Goal: Task Accomplishment & Management: Manage account settings

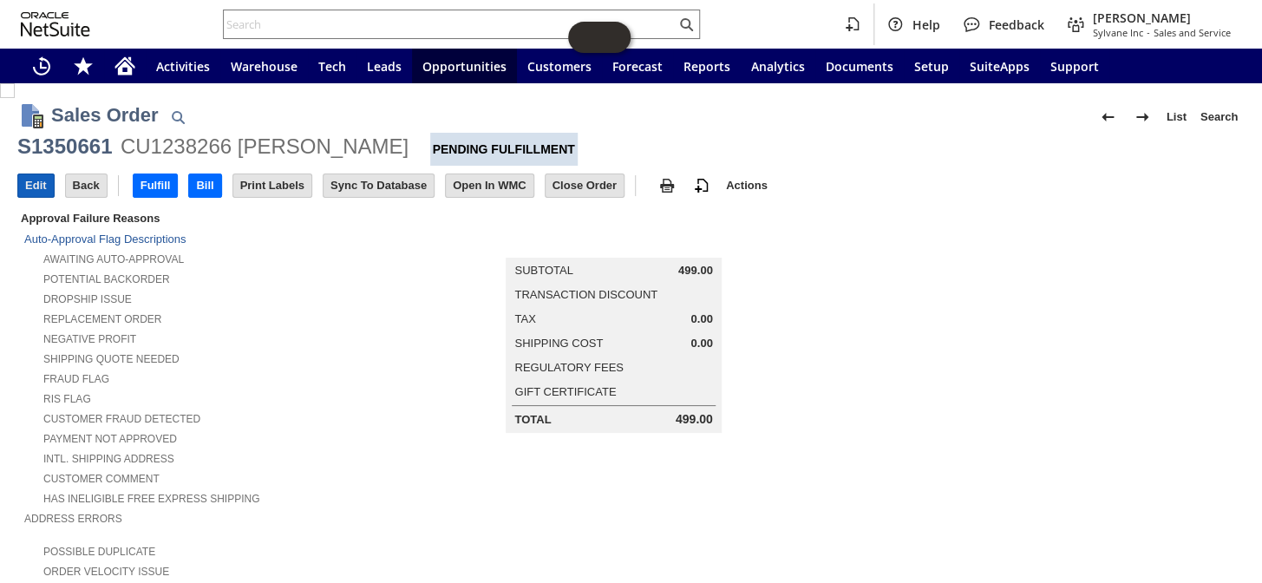
click at [42, 179] on input "Edit" at bounding box center [36, 185] width 36 height 23
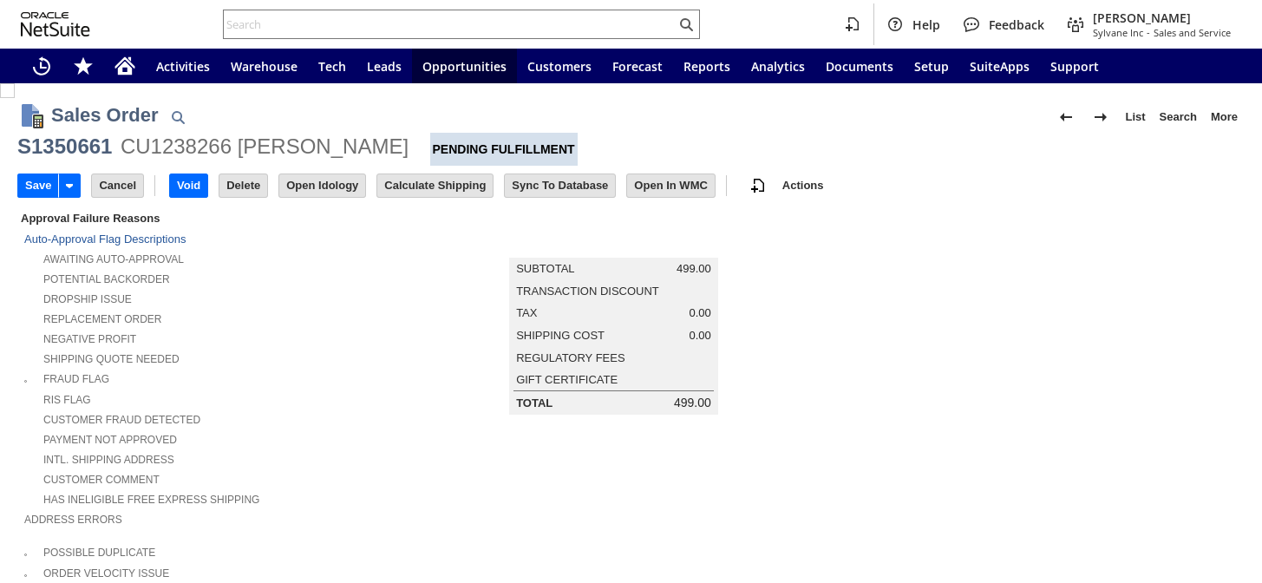
type input "Add"
type input "Copy Previous"
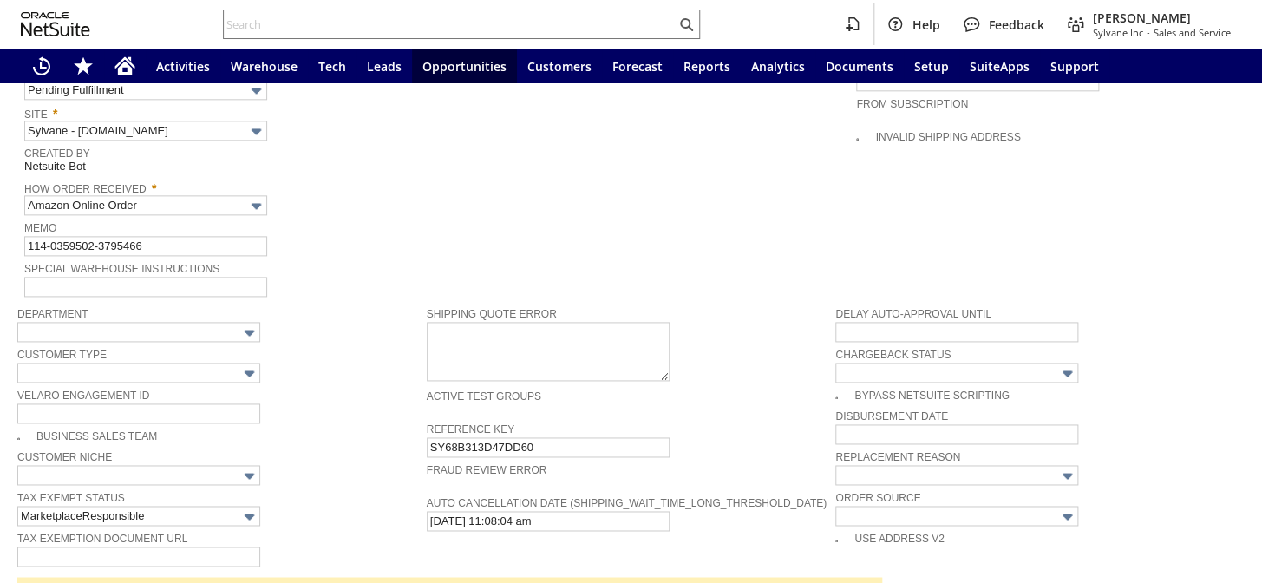
scroll to position [682, 0]
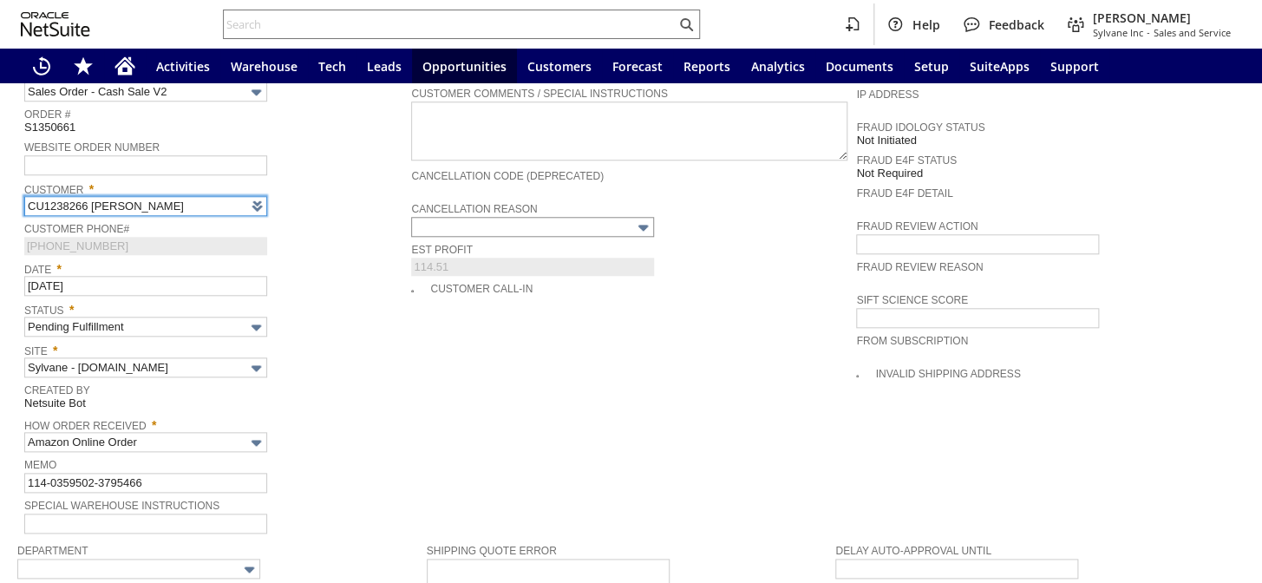
type input "Intelligent Recommendations¹⁰"
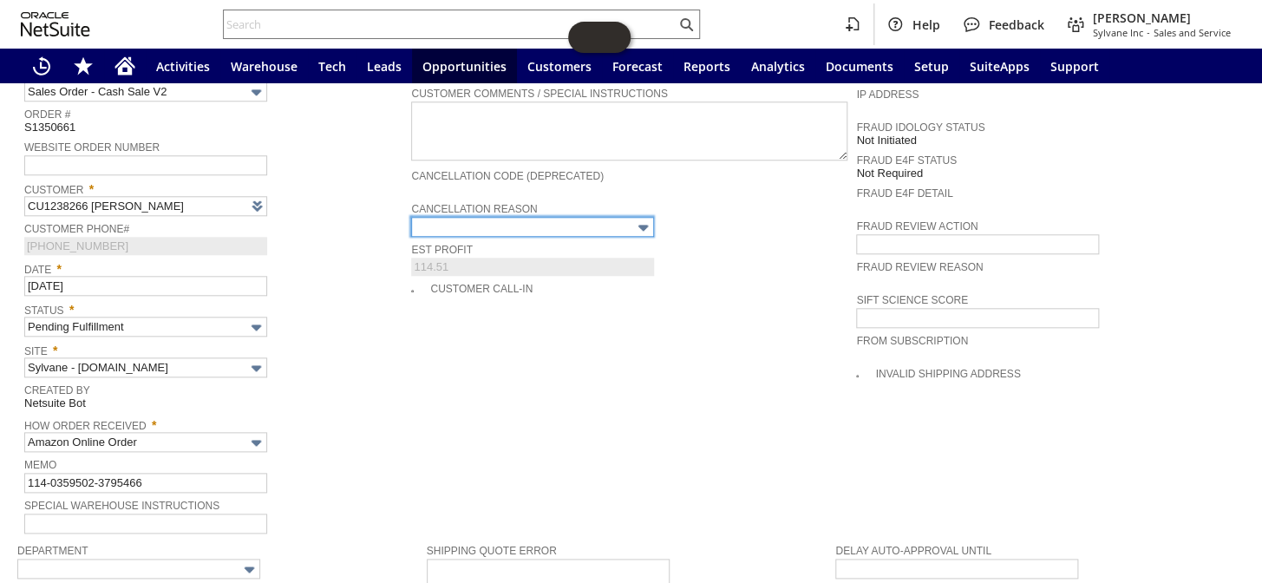
click at [539, 217] on input "text" at bounding box center [532, 227] width 243 height 20
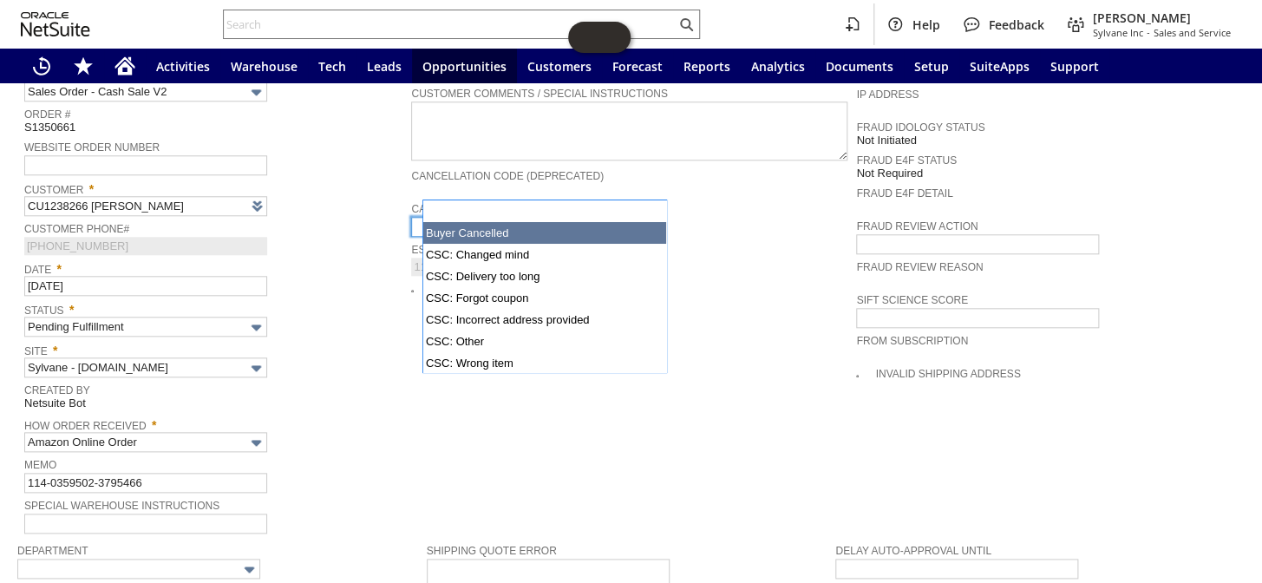
type input "Buyer Cancelled"
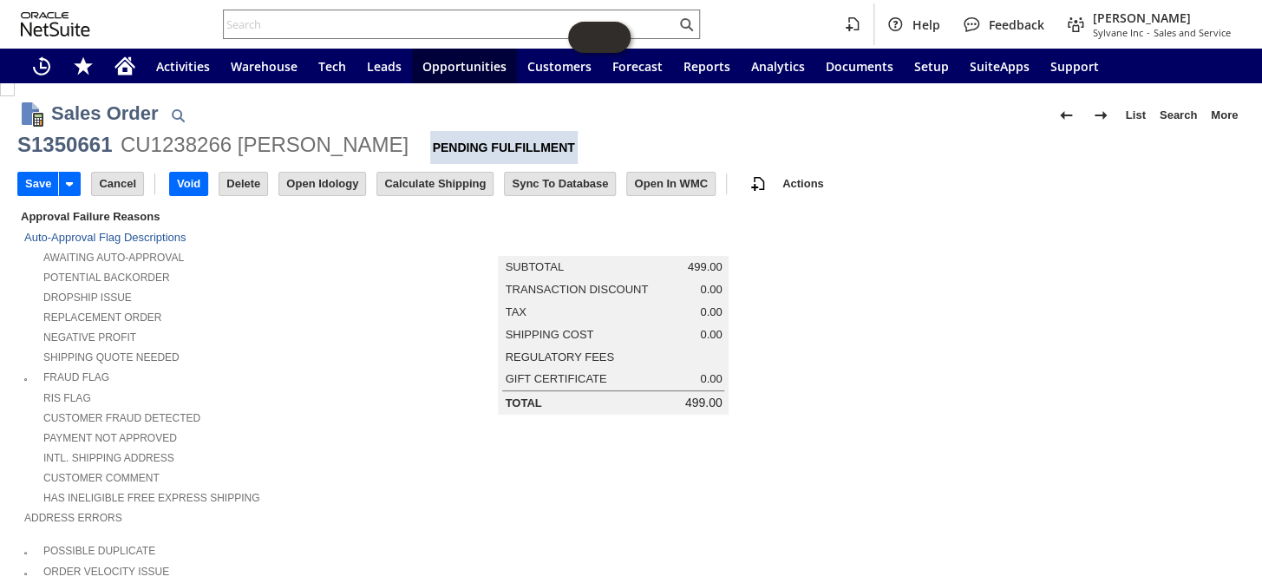
scroll to position [0, 0]
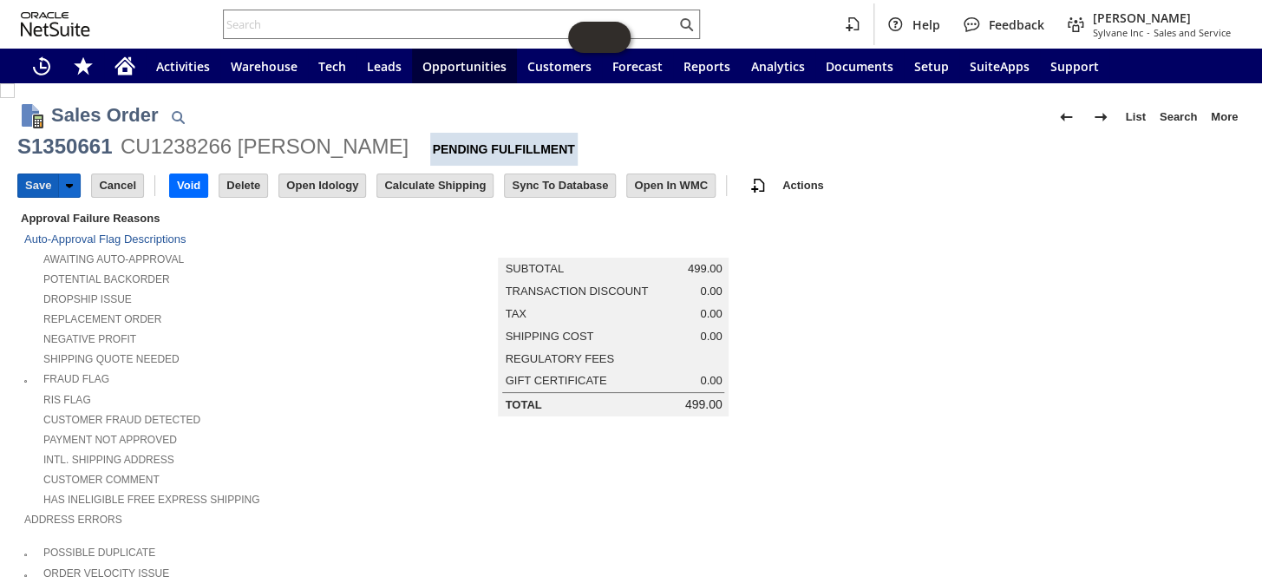
click at [36, 191] on input "Save" at bounding box center [38, 185] width 40 height 23
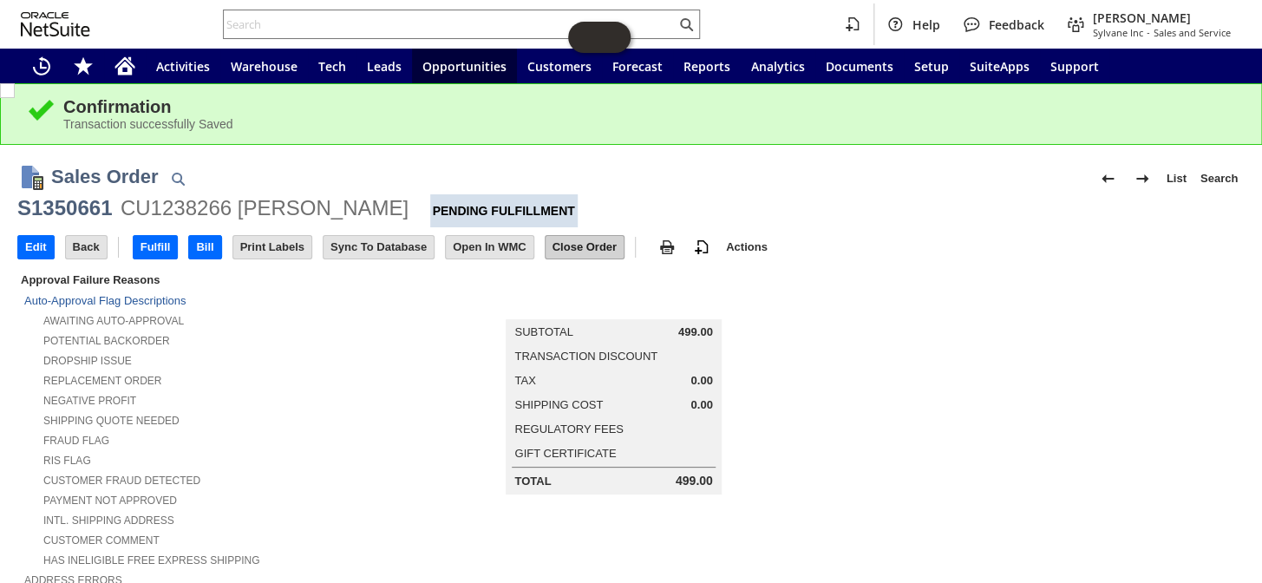
click at [600, 247] on input "Close Order" at bounding box center [584, 247] width 78 height 23
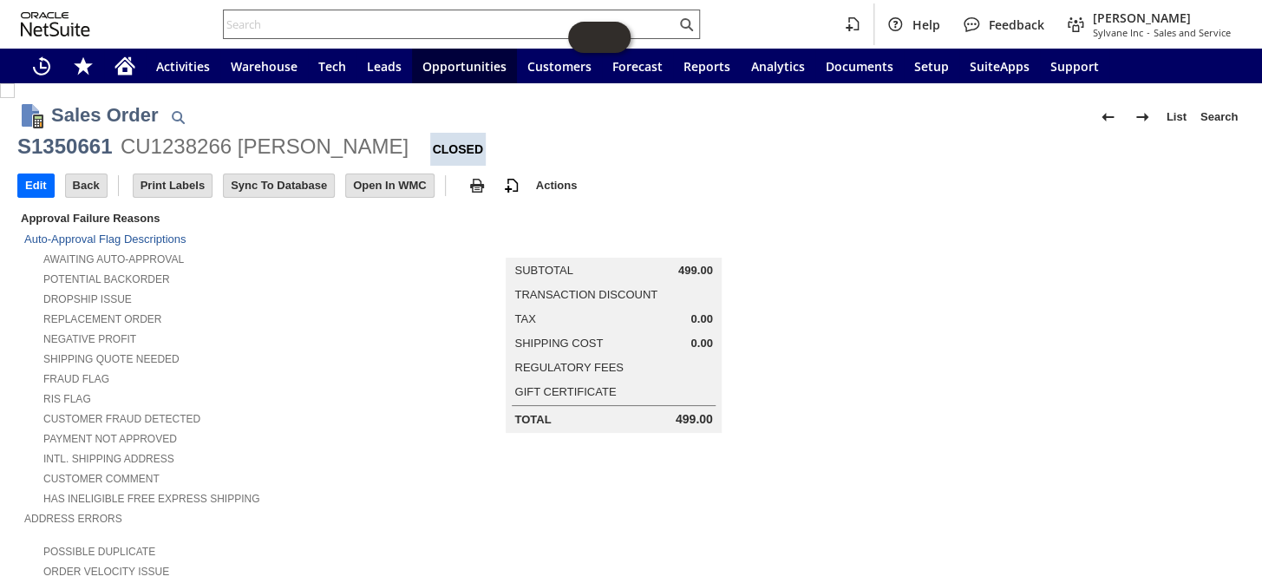
click at [281, 23] on input "text" at bounding box center [450, 24] width 452 height 21
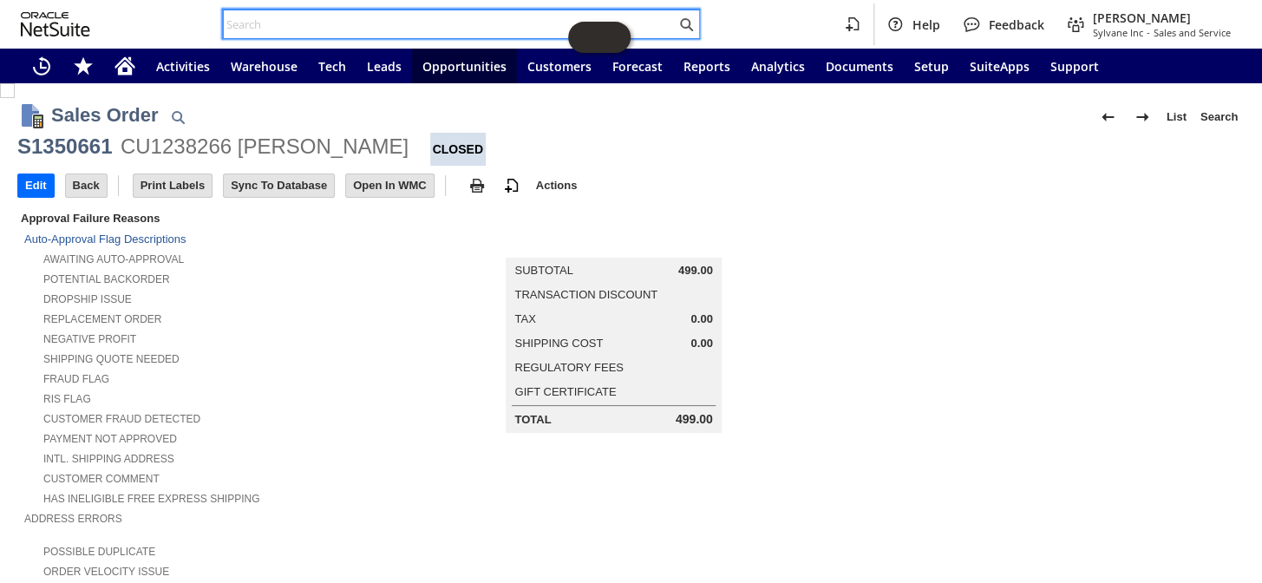
paste input "P218988"
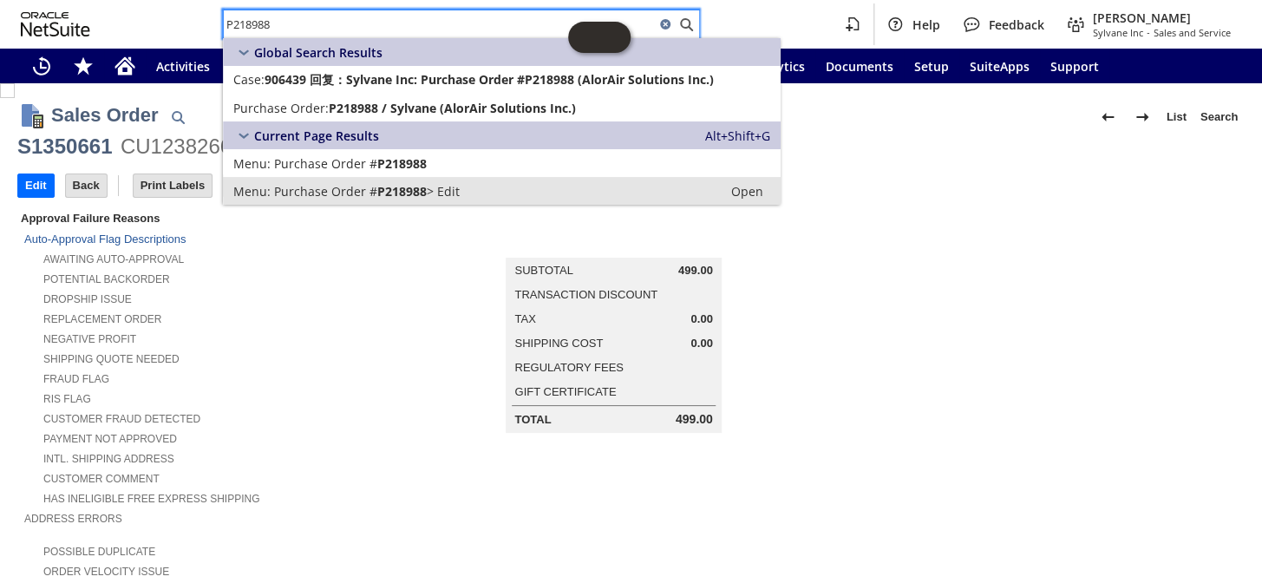
type input "P218988"
click at [315, 183] on span "Purchase Order #" at bounding box center [325, 191] width 103 height 16
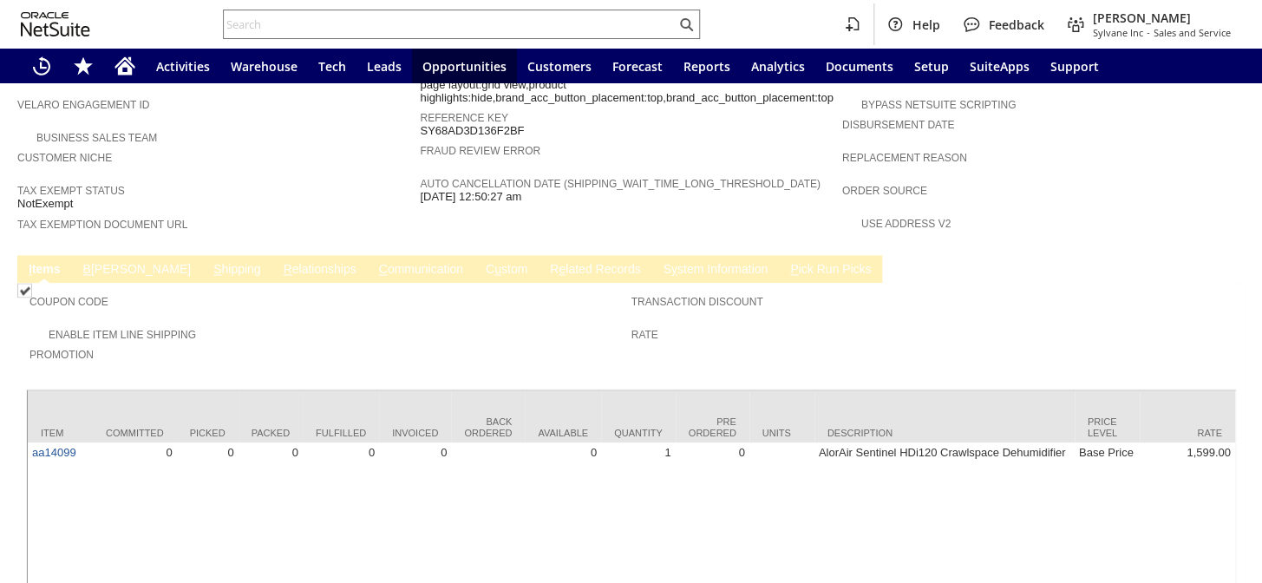
click at [375, 262] on link "C ommunication" at bounding box center [421, 270] width 93 height 16
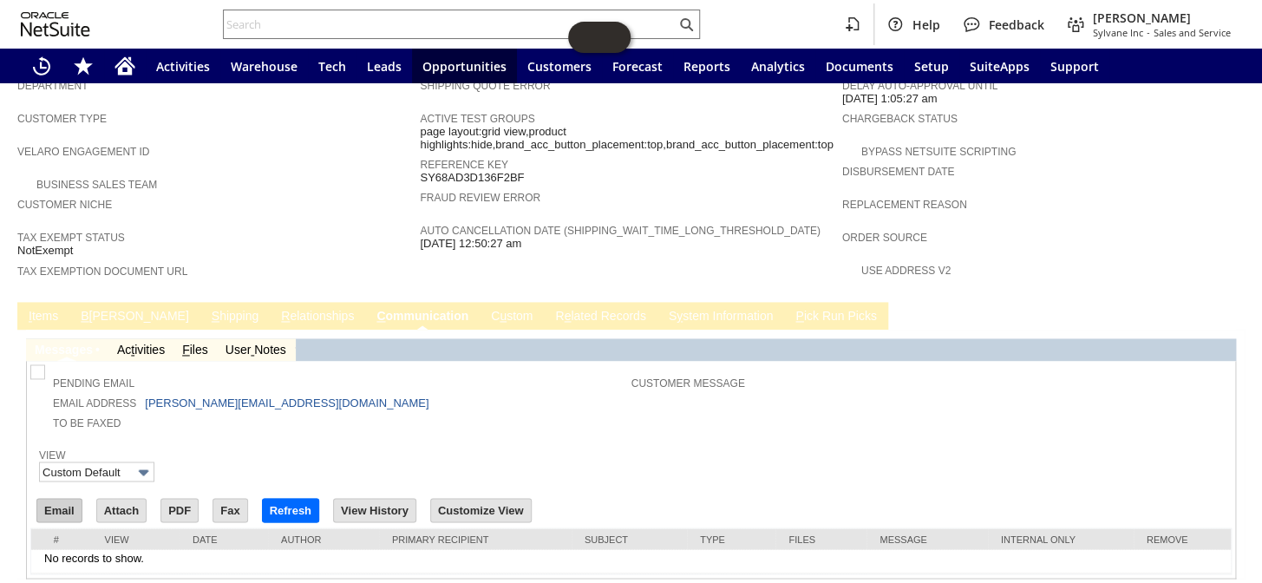
click at [69, 499] on input "Email" at bounding box center [59, 510] width 44 height 23
click at [57, 309] on link "I tems" at bounding box center [43, 317] width 38 height 16
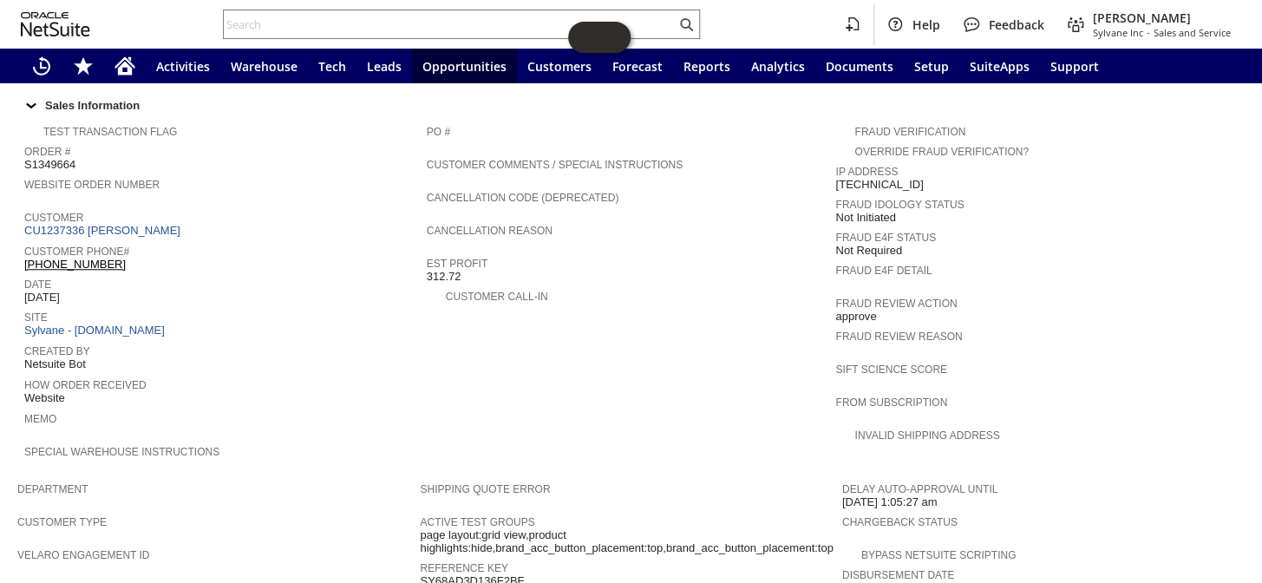
scroll to position [522, 0]
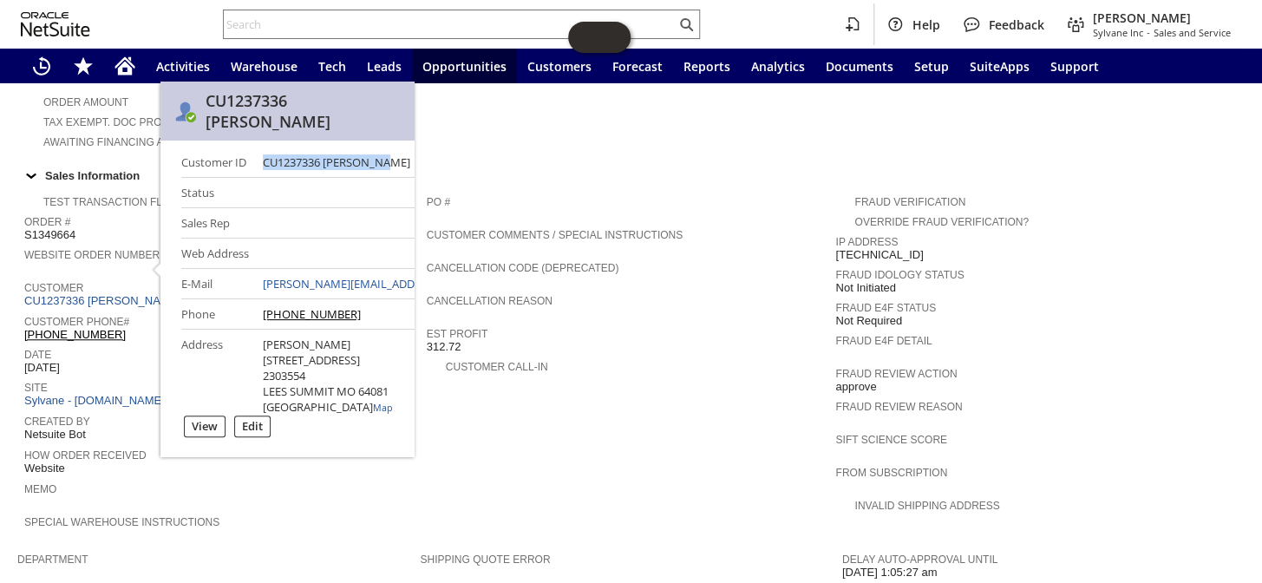
drag, startPoint x: 261, startPoint y: 139, endPoint x: 398, endPoint y: 149, distance: 137.4
click at [398, 149] on div "Customer ID CU1237336 Wayne West Status Sales Rep Web Address E-Mail wayne@hydr…" at bounding box center [287, 298] width 254 height 317
copy div "CU1237336 Wayne West"
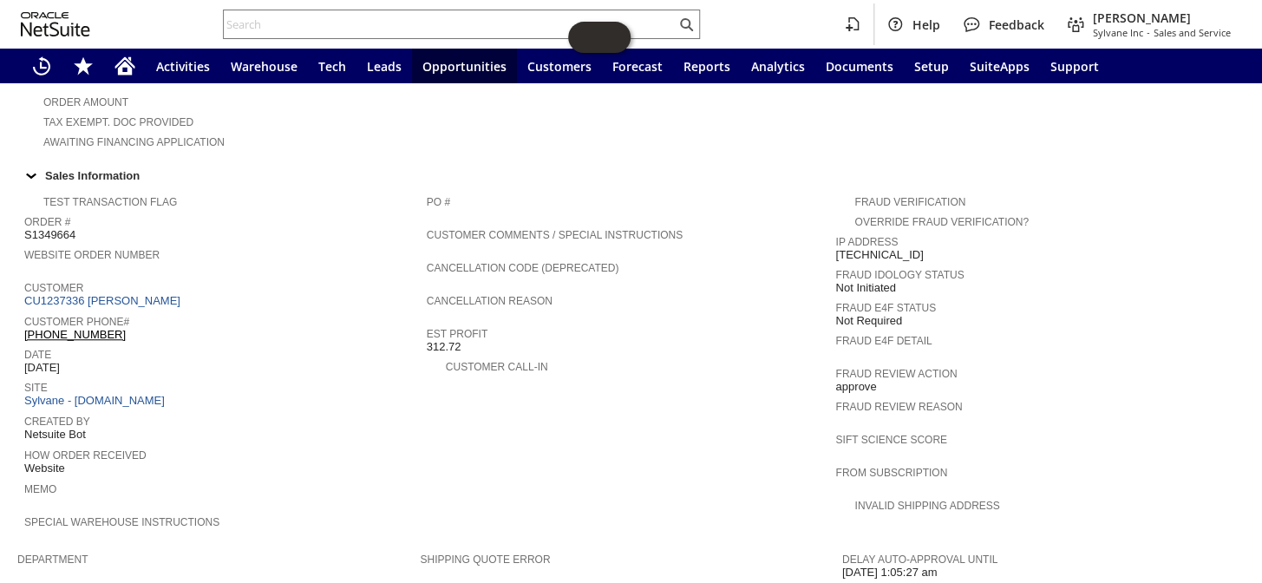
scroll to position [0, 0]
click at [234, 343] on span "Date" at bounding box center [221, 351] width 394 height 17
click at [133, 69] on icon "Home" at bounding box center [124, 65] width 21 height 21
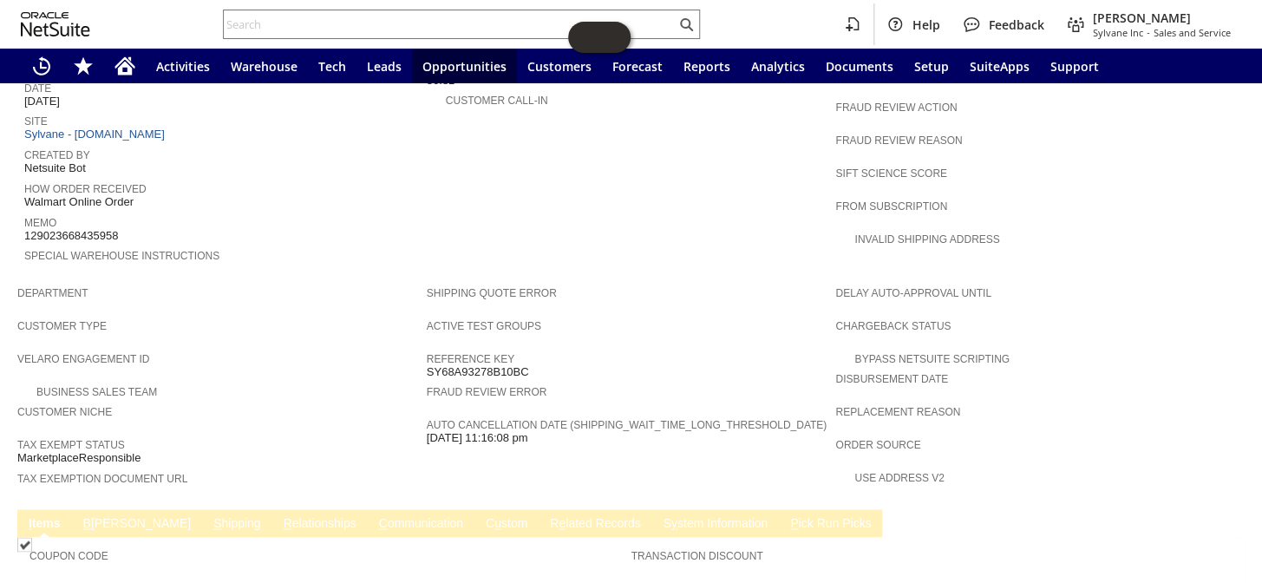
scroll to position [945, 0]
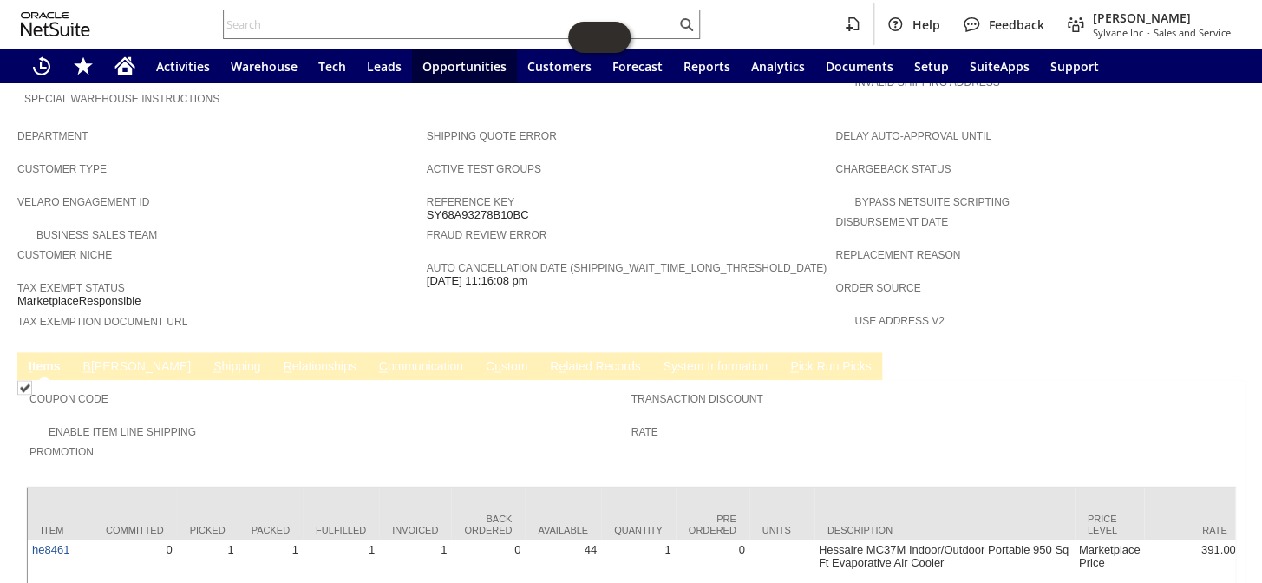
click at [209, 359] on link "S hipping" at bounding box center [237, 367] width 56 height 16
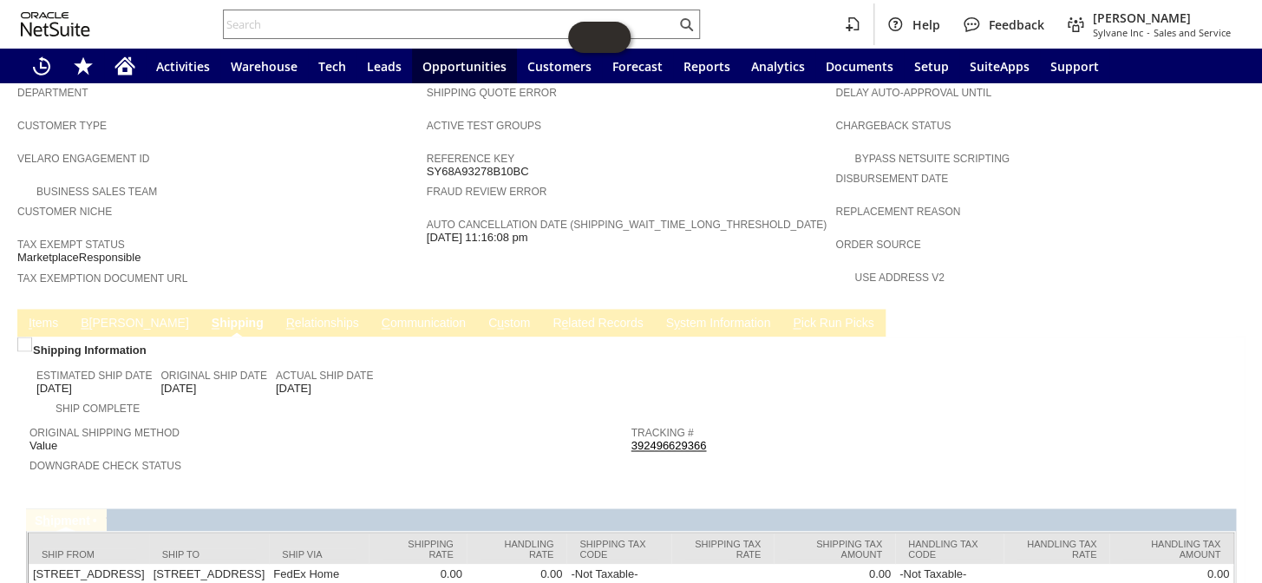
scroll to position [1004, 0]
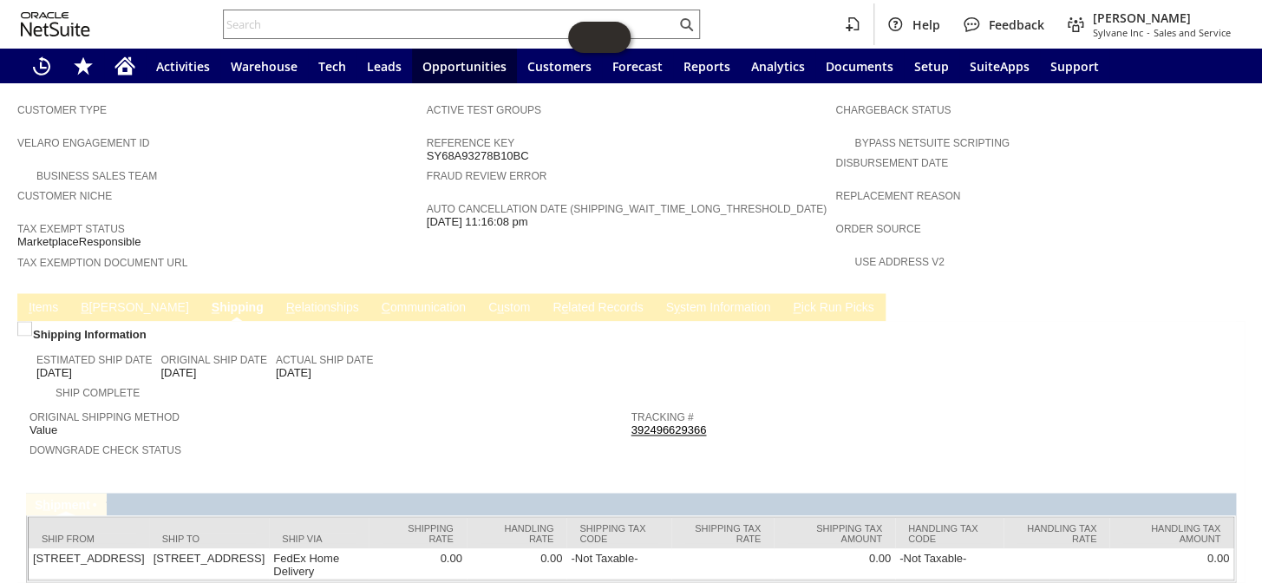
click at [649, 423] on link "392496629366" at bounding box center [668, 429] width 75 height 13
click at [115, 65] on icon "Home" at bounding box center [125, 62] width 20 height 11
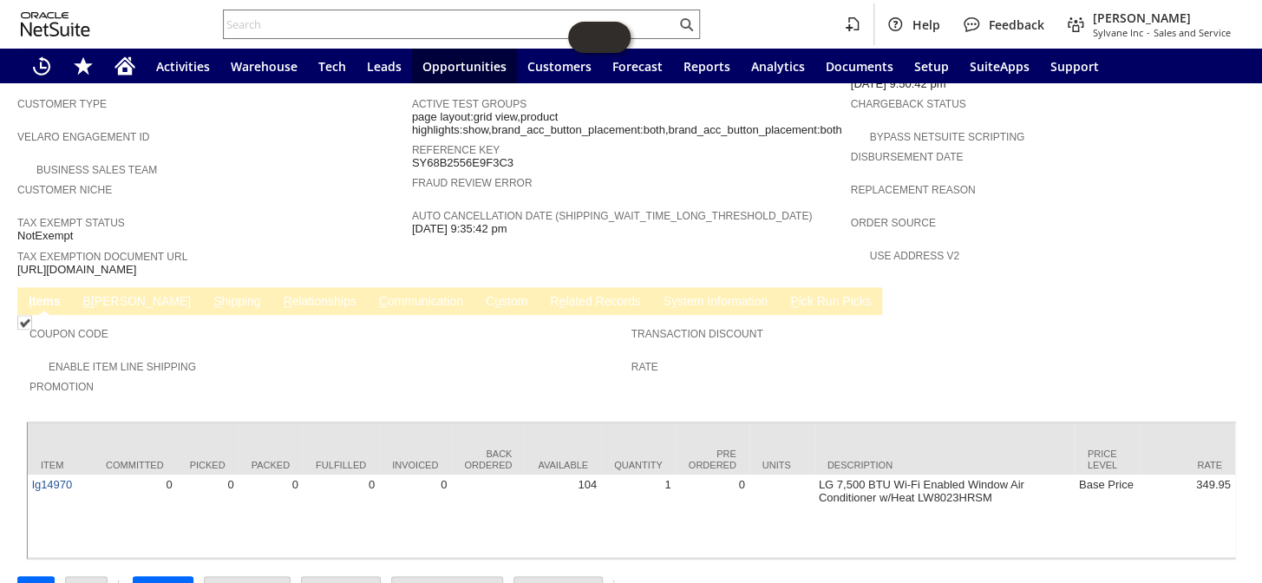
scroll to position [1013, 0]
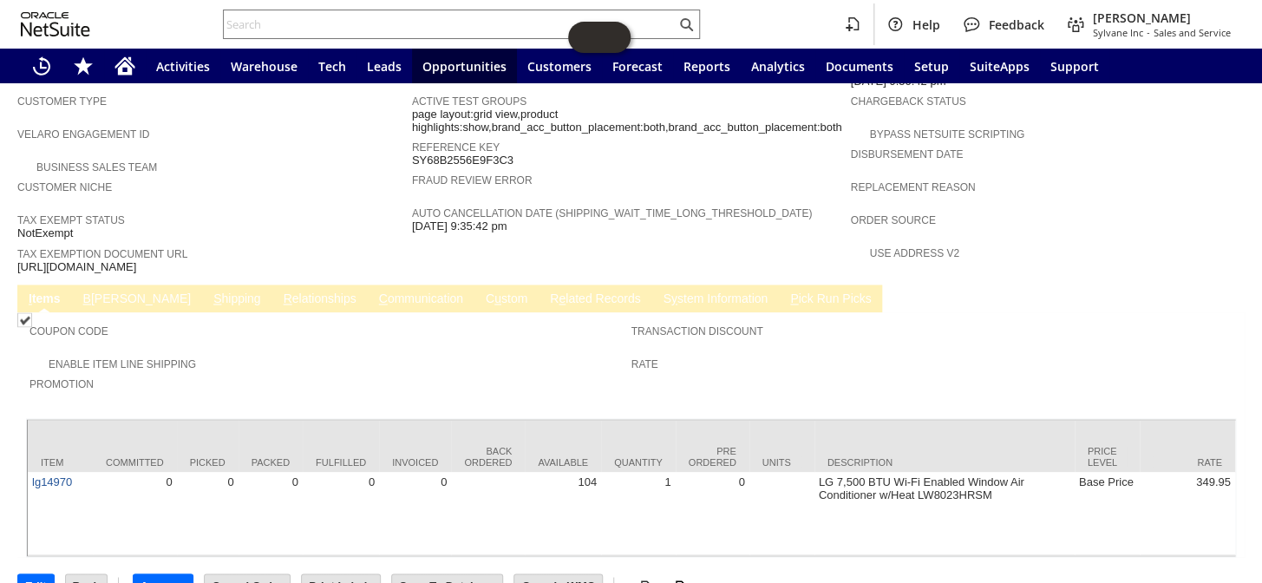
click at [96, 291] on link "B illing" at bounding box center [137, 299] width 116 height 16
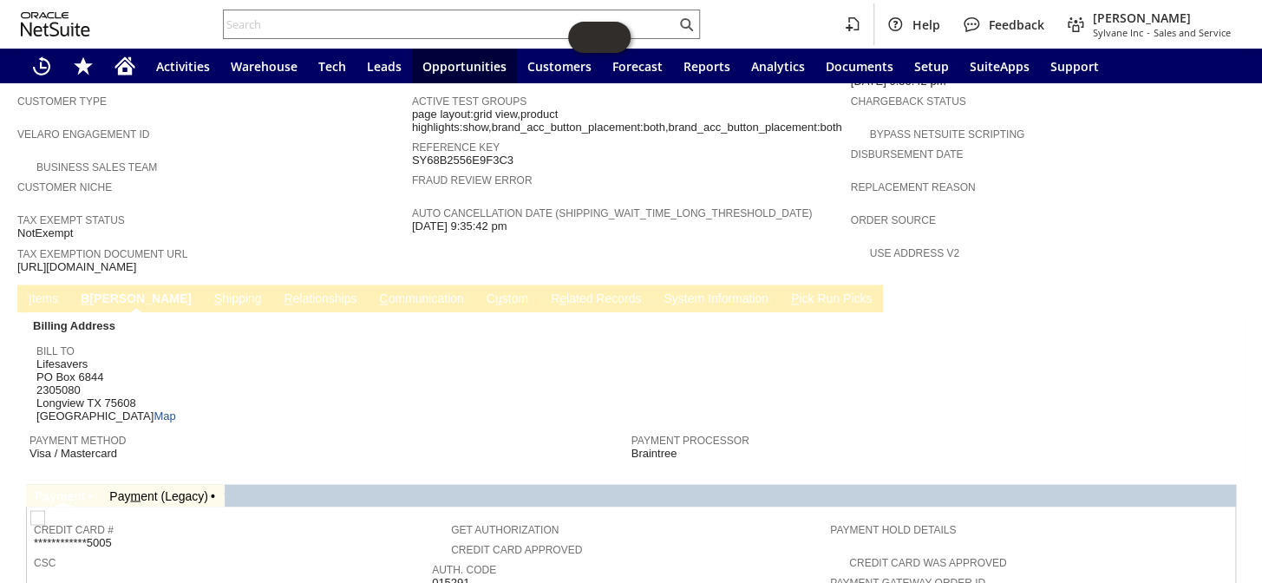
click at [210, 291] on link "S hipping" at bounding box center [238, 299] width 56 height 16
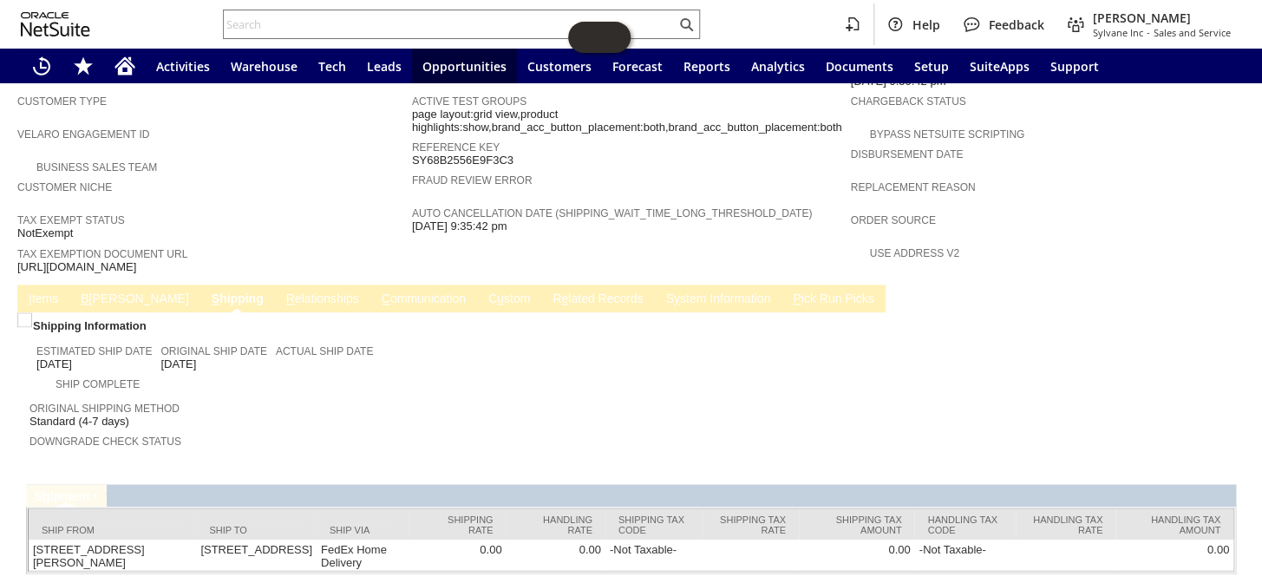
drag, startPoint x: 199, startPoint y: 222, endPoint x: 19, endPoint y: 213, distance: 180.6
click at [19, 260] on span "https://drive.google.com/file/d/1fzcdp7OaoZDyMgoH0sB-Q0jI47WMN0zn/view?usp=shar…" at bounding box center [76, 267] width 119 height 14
copy span "https://drive.google.com/file/d/1fzcdp7OaoZDyMgoH0sB-Q0jI47WMN0zn/view?usp=shar…"
click at [662, 291] on link "S y stem Information" at bounding box center [719, 299] width 114 height 16
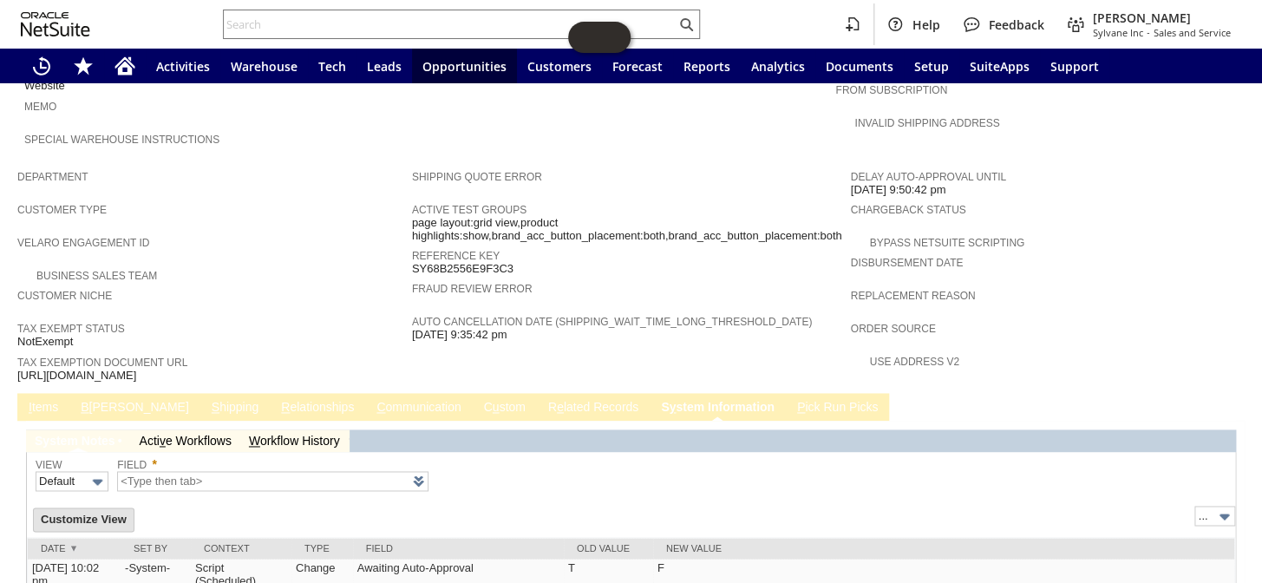
type input "1 to 25 of 95"
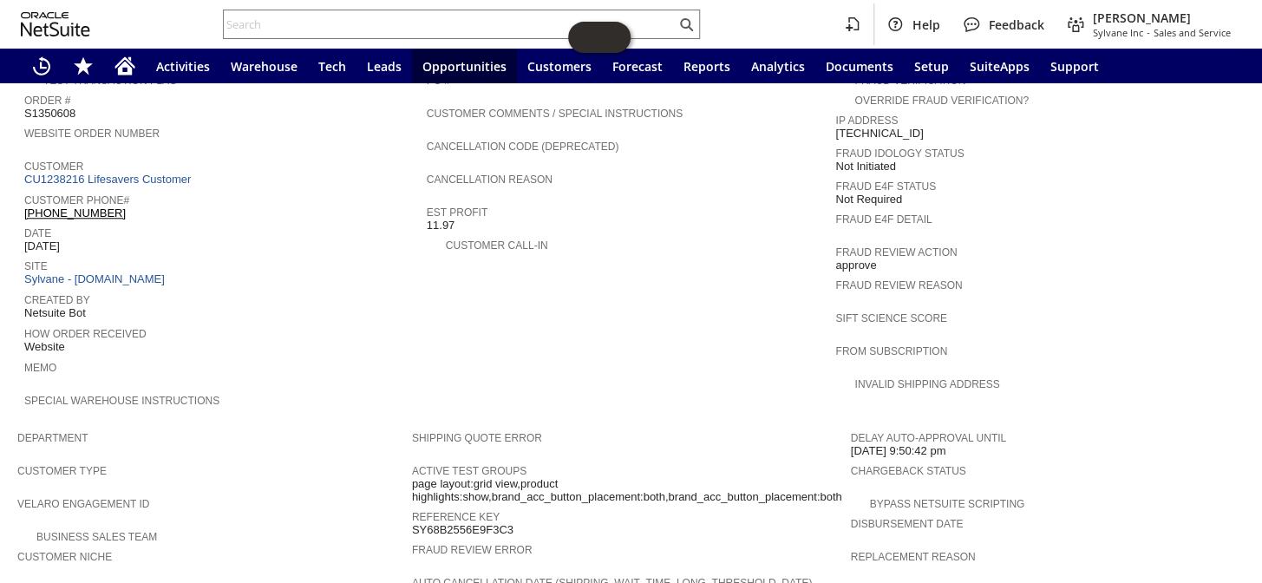
scroll to position [618, 0]
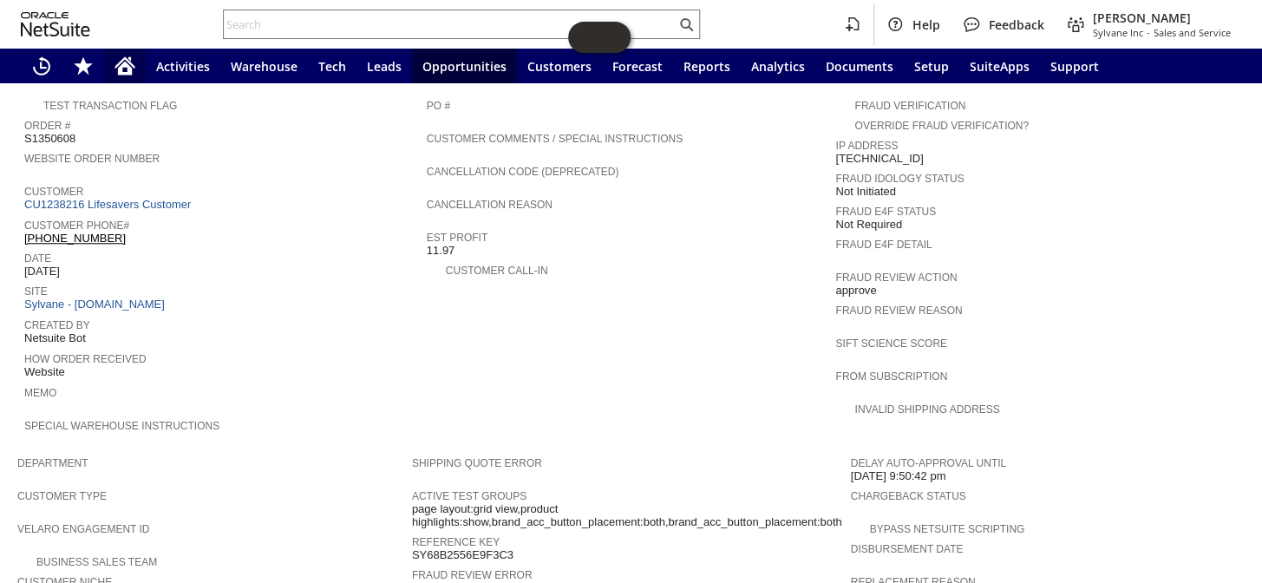
click at [139, 72] on div "Home" at bounding box center [125, 66] width 42 height 35
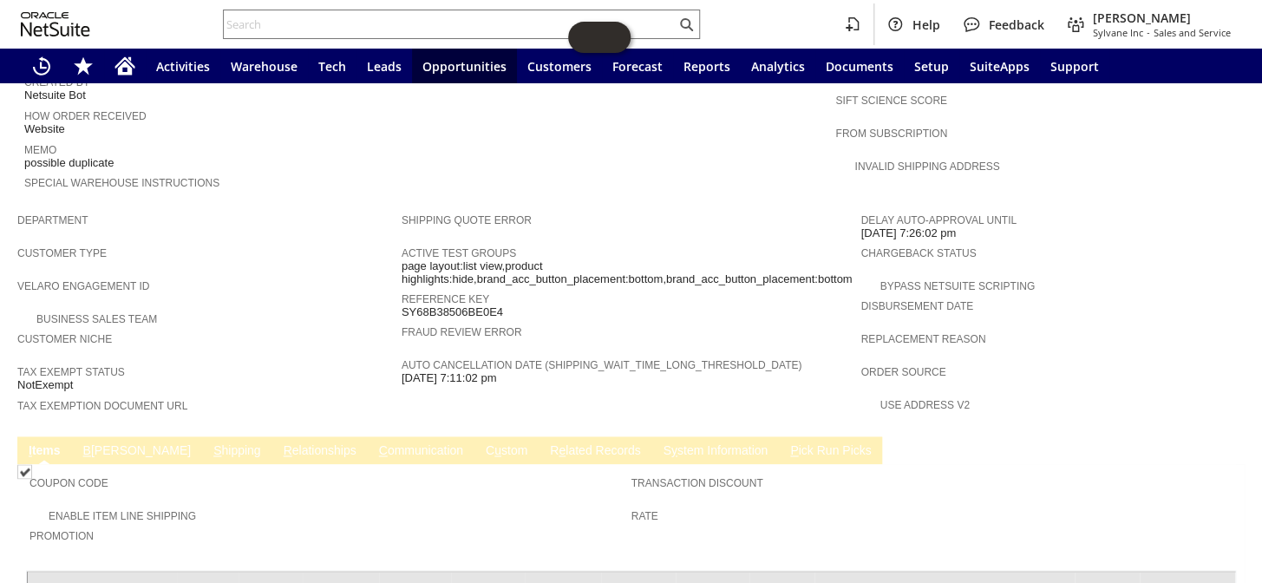
scroll to position [867, 0]
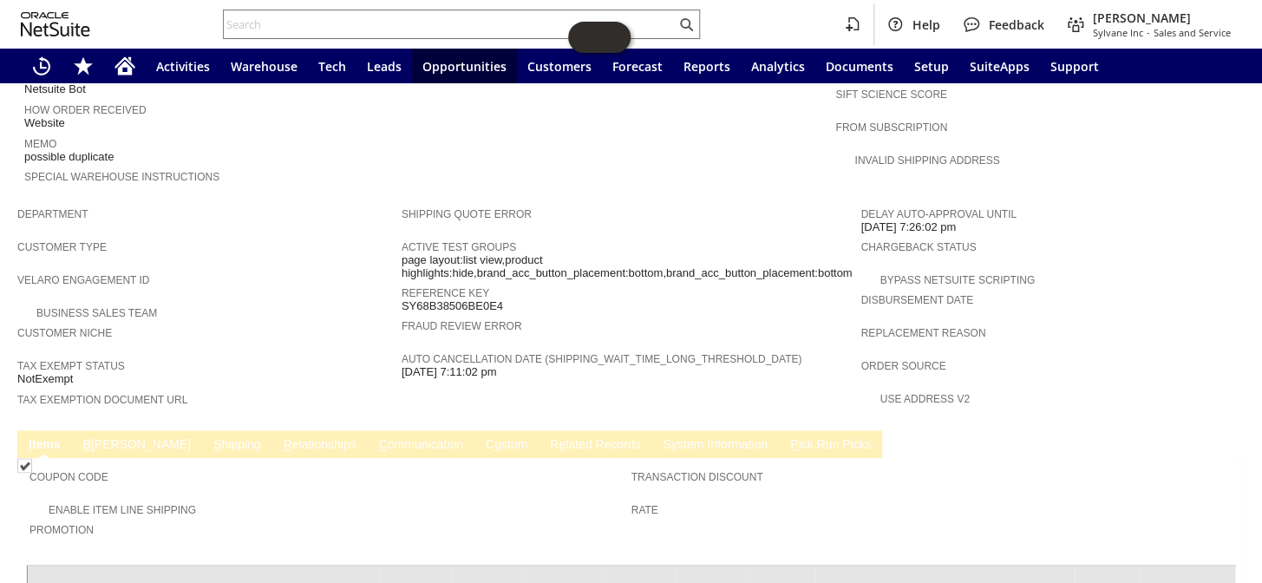
click at [375, 437] on link "C ommunication" at bounding box center [421, 445] width 93 height 16
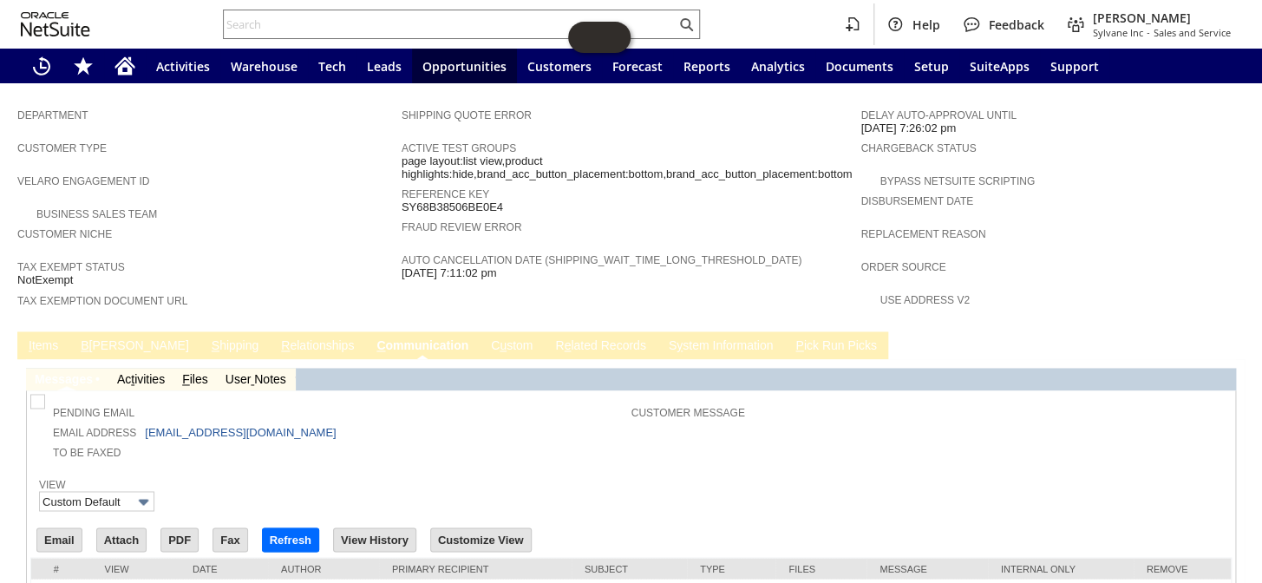
scroll to position [995, 0]
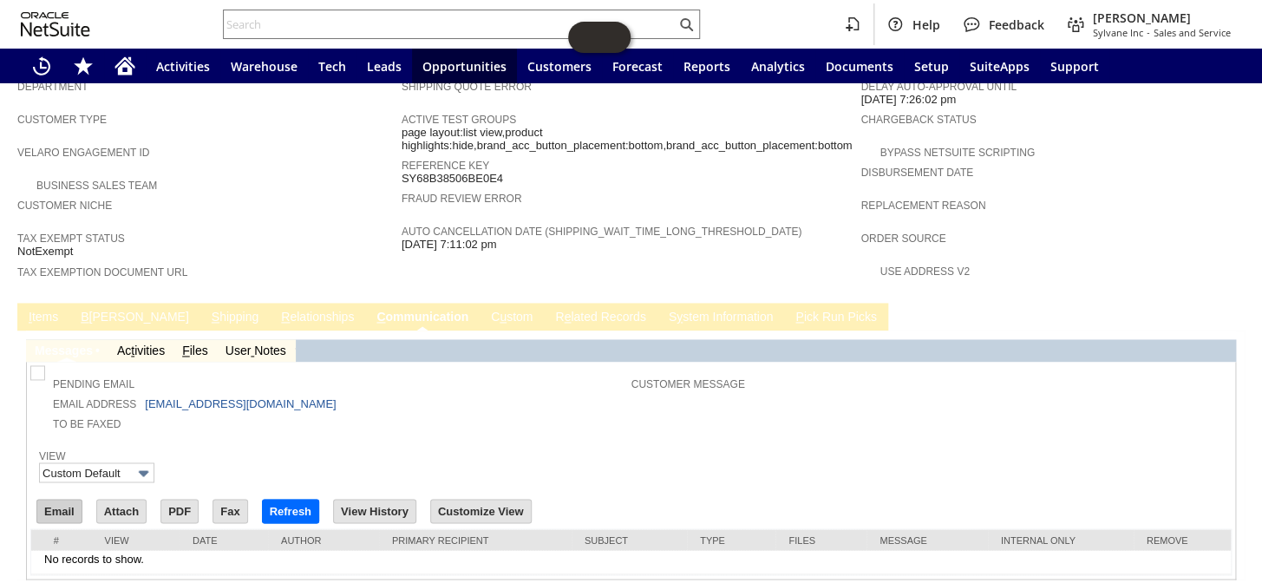
click at [63, 499] on input "Email" at bounding box center [59, 510] width 44 height 23
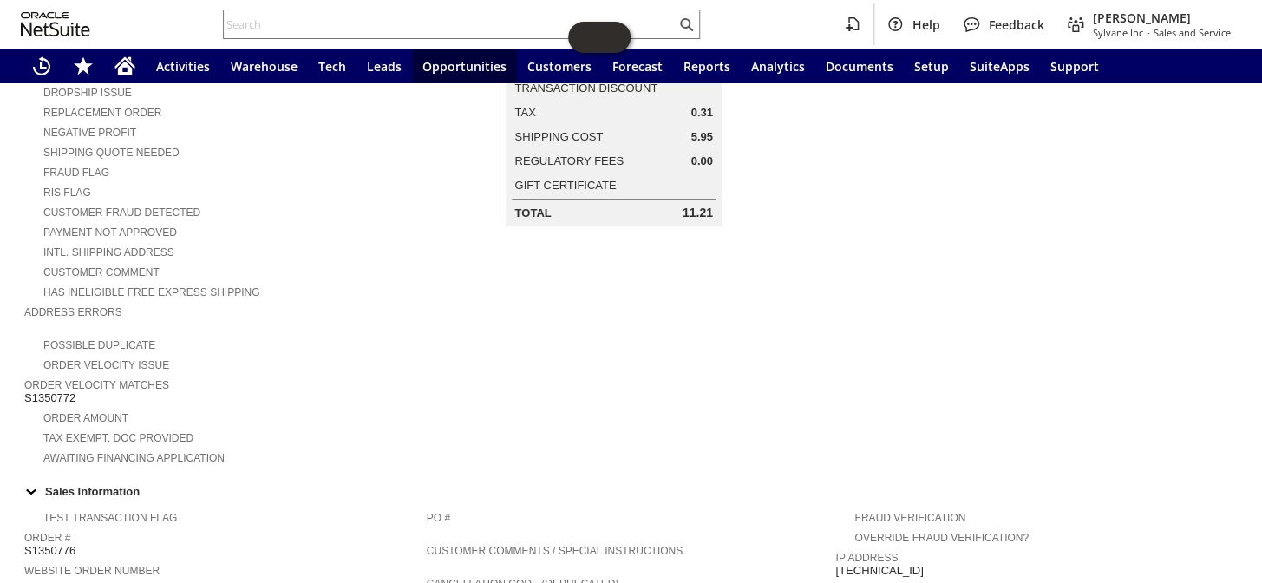
scroll to position [285, 0]
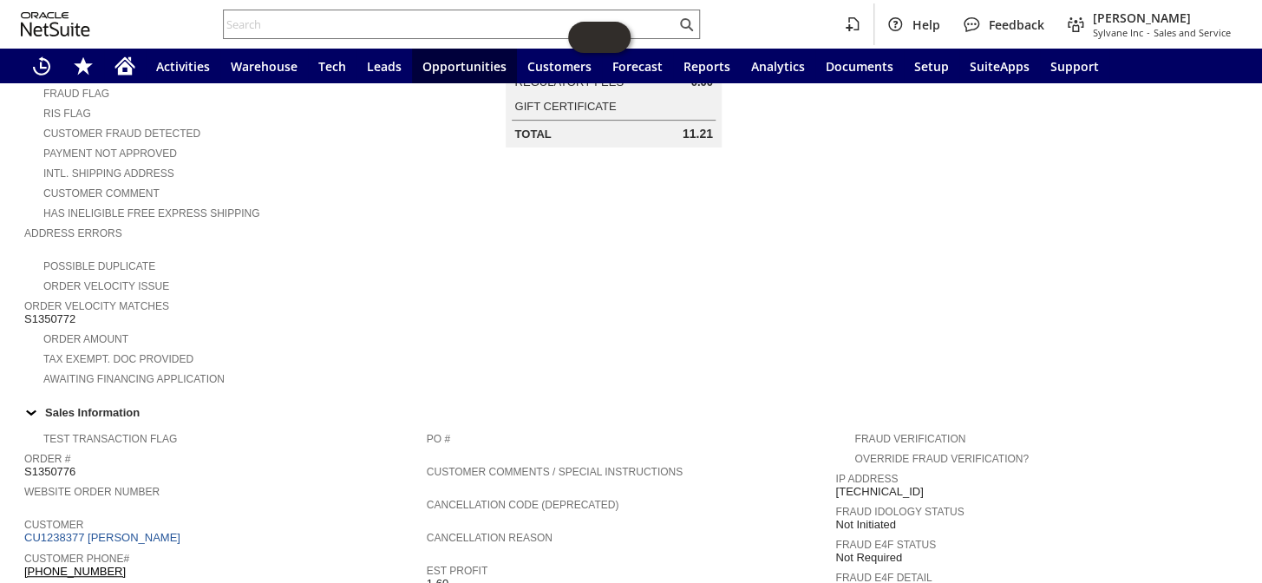
click at [49, 312] on span "S1350772" at bounding box center [49, 319] width 51 height 14
copy span "S1350772"
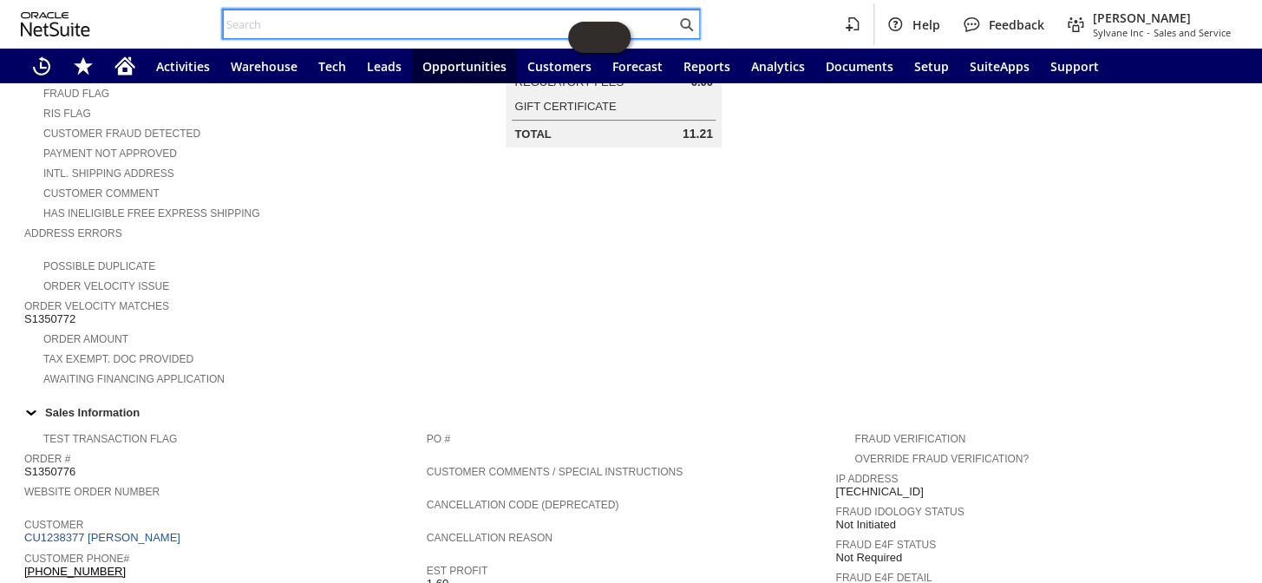
click at [281, 16] on input "text" at bounding box center [450, 24] width 452 height 21
paste input "S1350772"
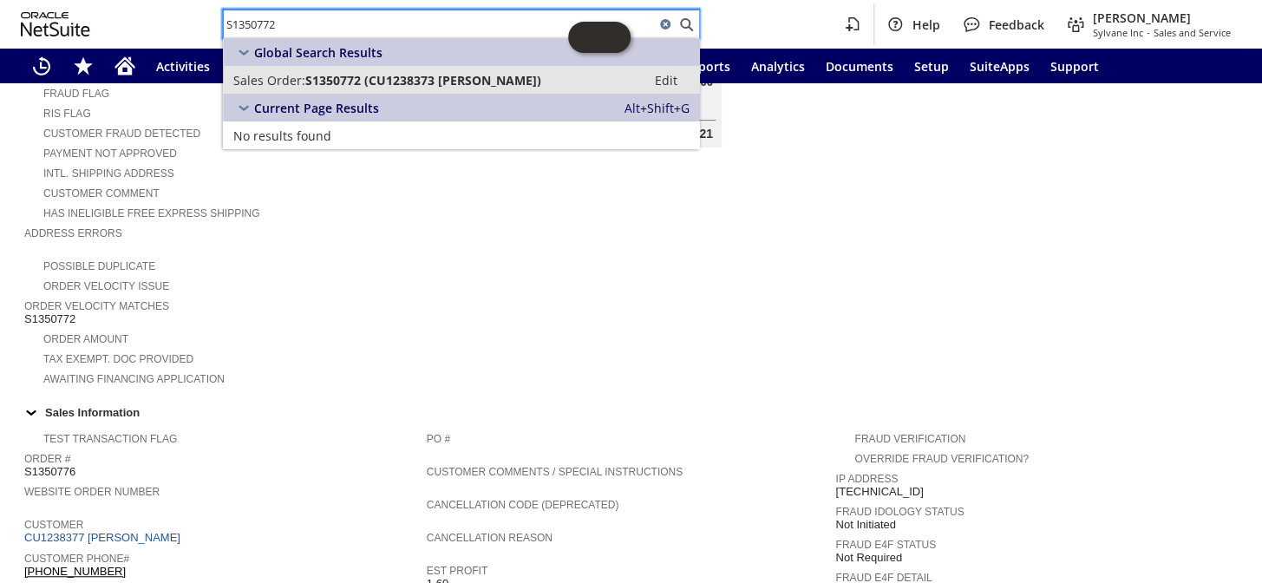
type input "S1350772"
click at [326, 75] on span "S1350772 (CU1238373 Jean Sullivan)" at bounding box center [423, 80] width 236 height 16
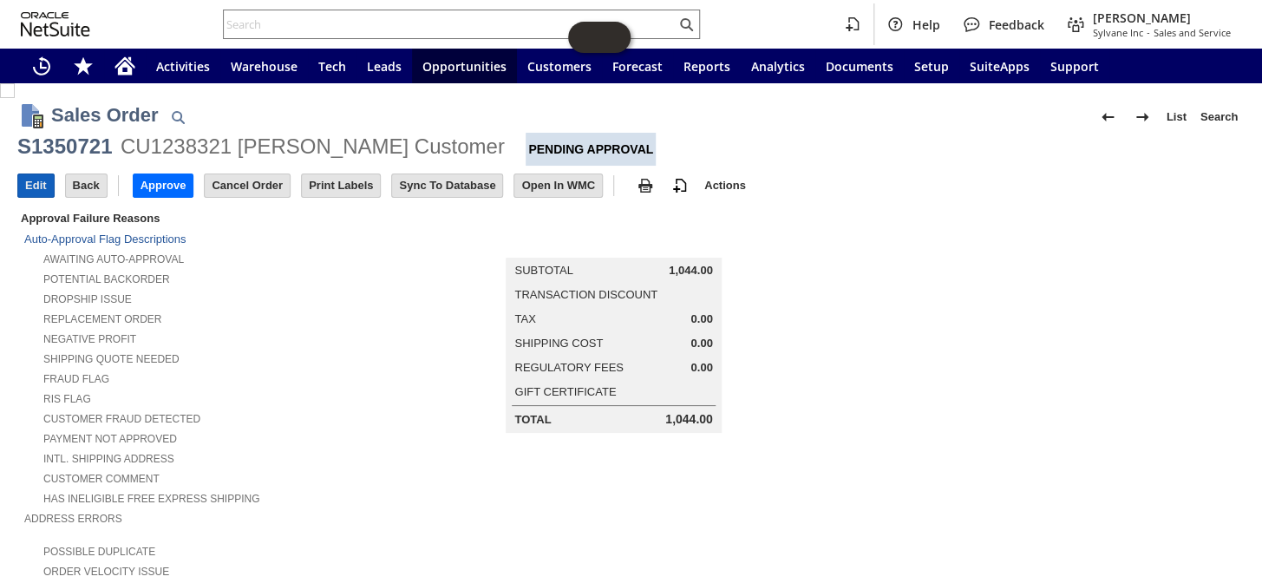
click at [35, 190] on input "Edit" at bounding box center [36, 185] width 36 height 23
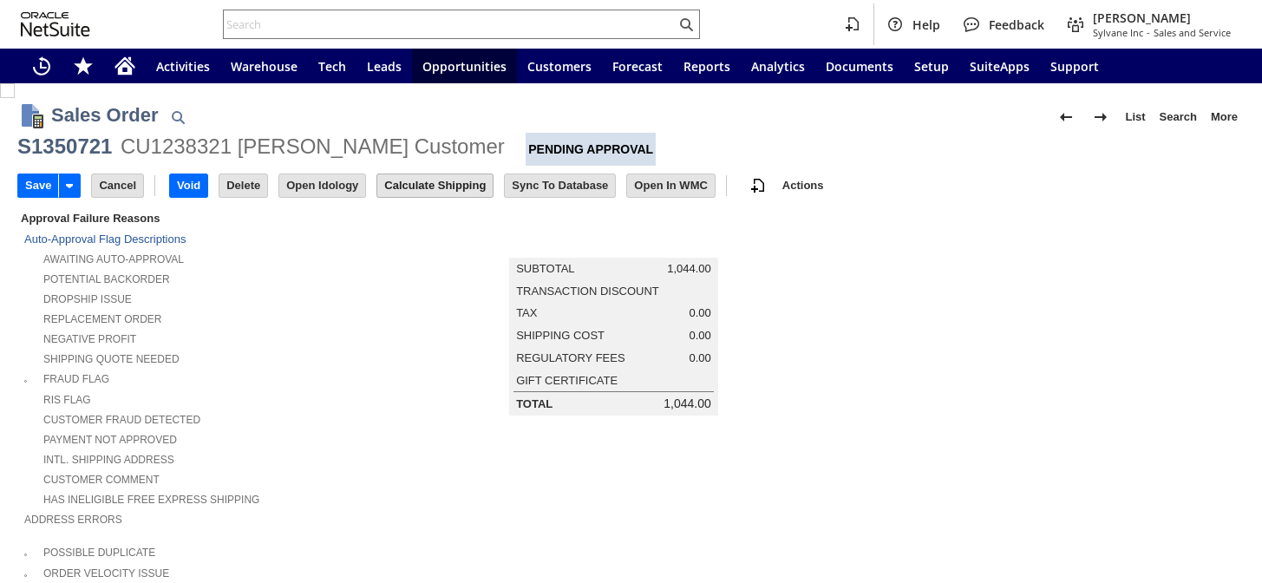
click at [429, 184] on input "Calculate Shipping" at bounding box center [434, 185] width 115 height 23
type input "Add"
type input "Copy Previous"
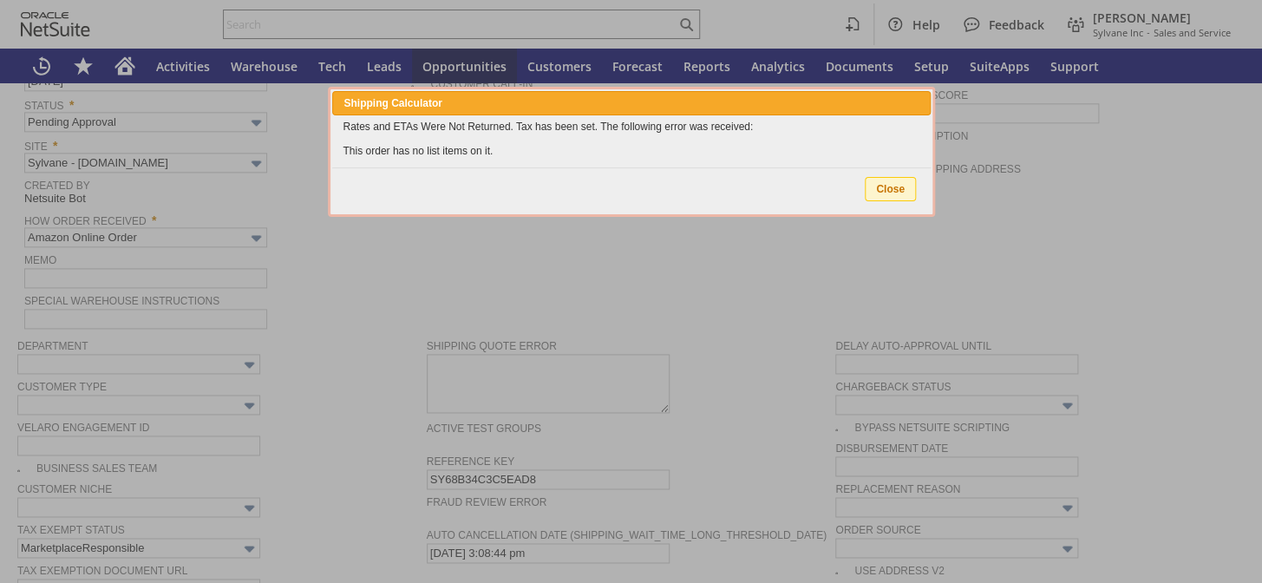
type input "NotExempt"
type input "Add"
type input "Copy Previous"
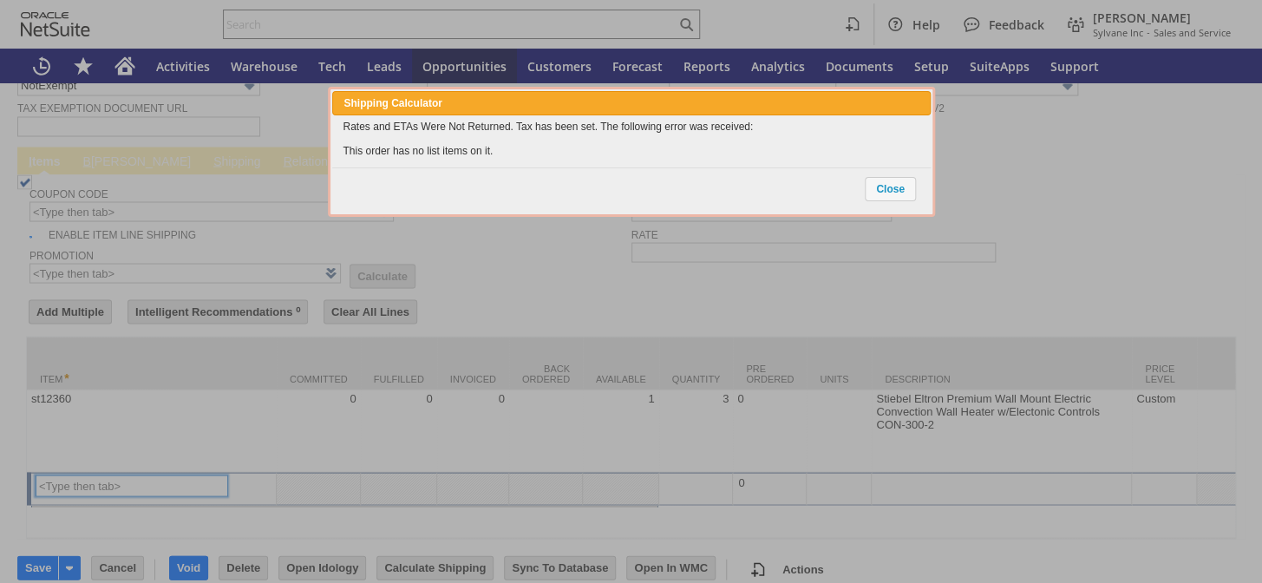
type input "Intelligent Recommendations ⁰"
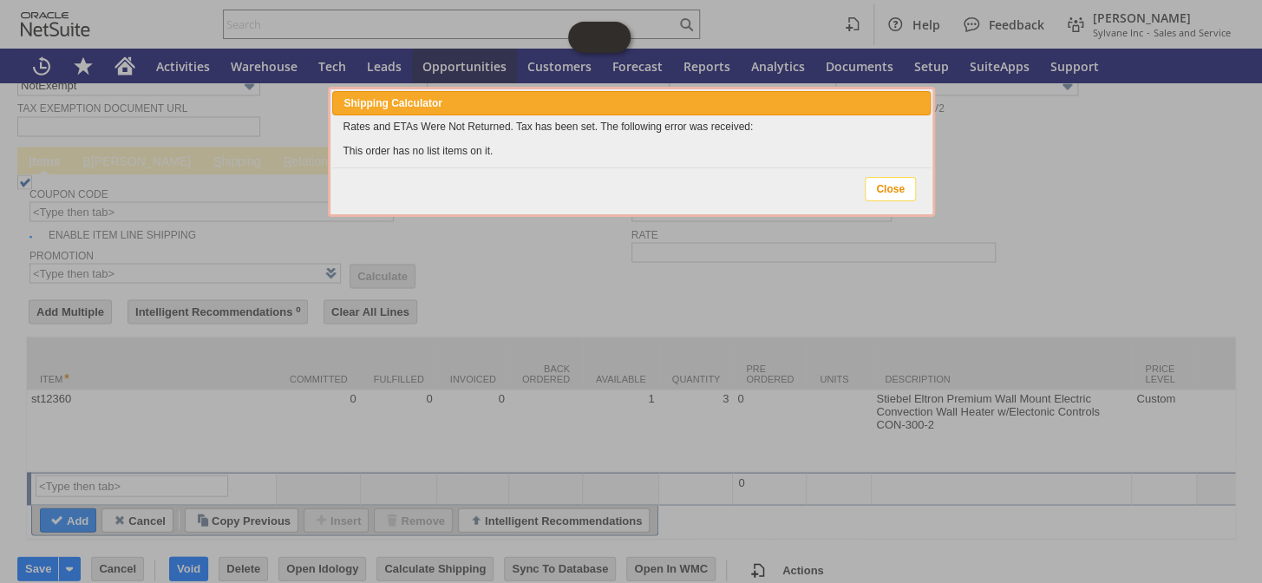
click at [890, 184] on span "Close" at bounding box center [889, 189] width 49 height 23
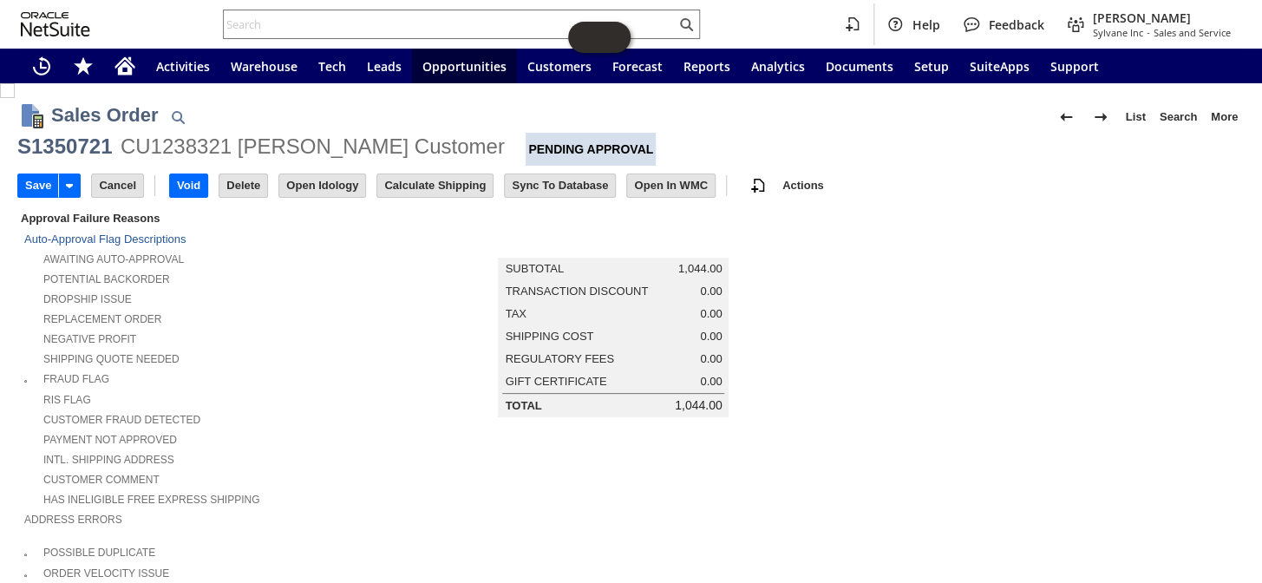
scroll to position [0, 0]
click at [419, 180] on input "Calculate Shipping" at bounding box center [434, 185] width 115 height 23
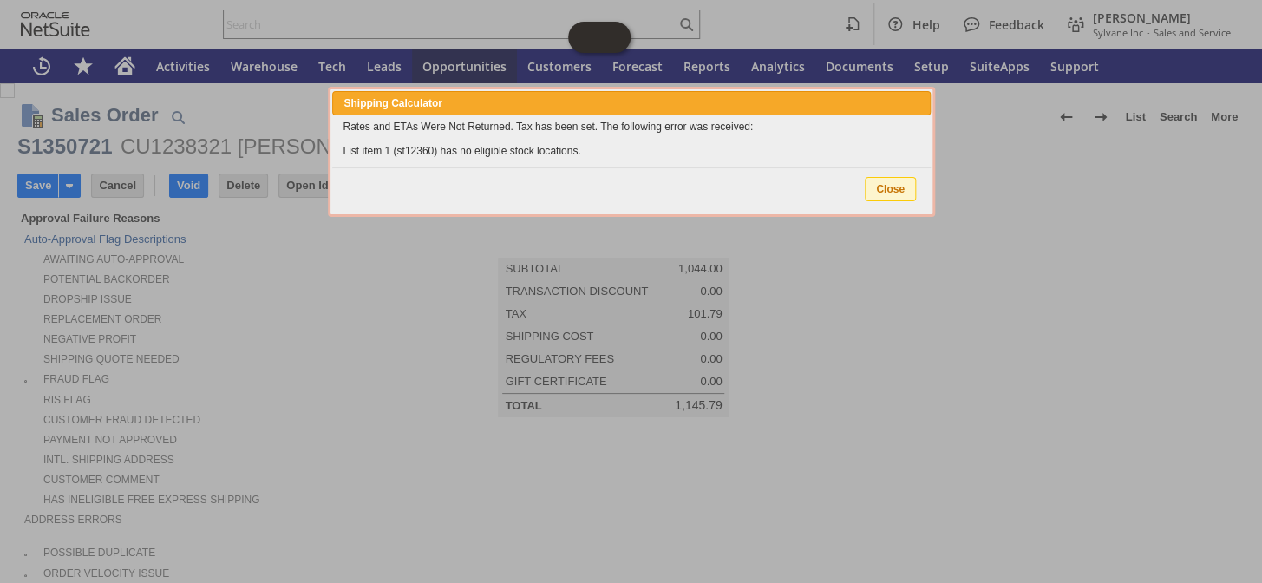
type input "Add"
type input "Copy Previous"
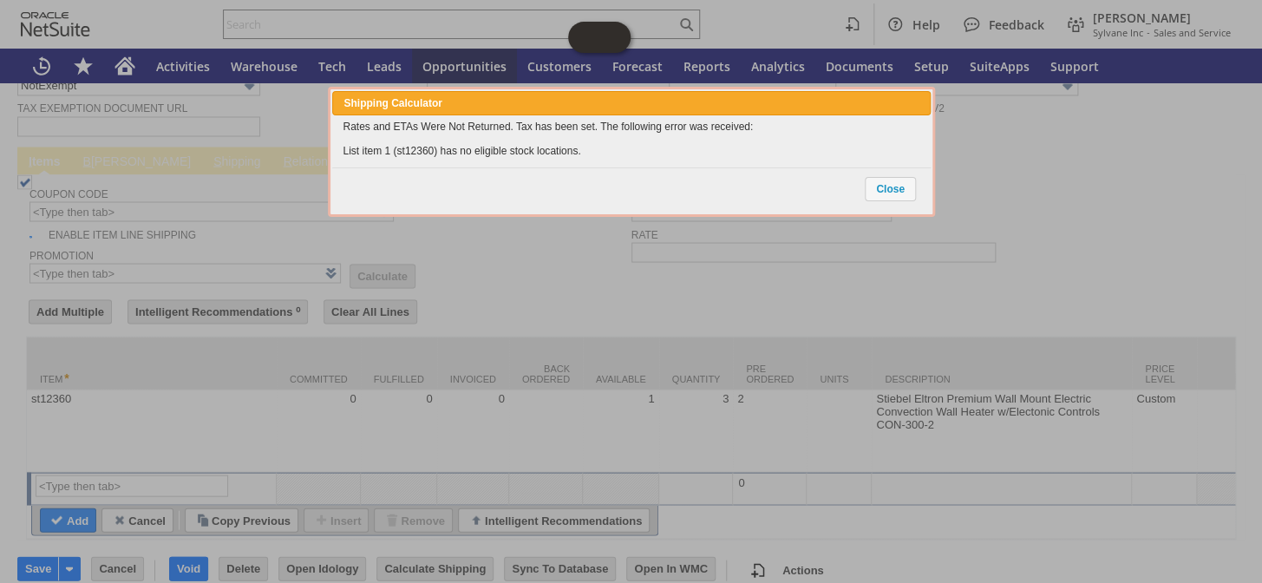
drag, startPoint x: 608, startPoint y: 156, endPoint x: 340, endPoint y: 147, distance: 268.1
click at [340, 147] on div "Rates and ETAs Were Not Returned. Tax has been set. The following error was rec…" at bounding box center [630, 138] width 597 height 47
copy div "List item 1 (st12360) has no eligible stock locations."
click at [884, 192] on span "Close" at bounding box center [889, 189] width 49 height 23
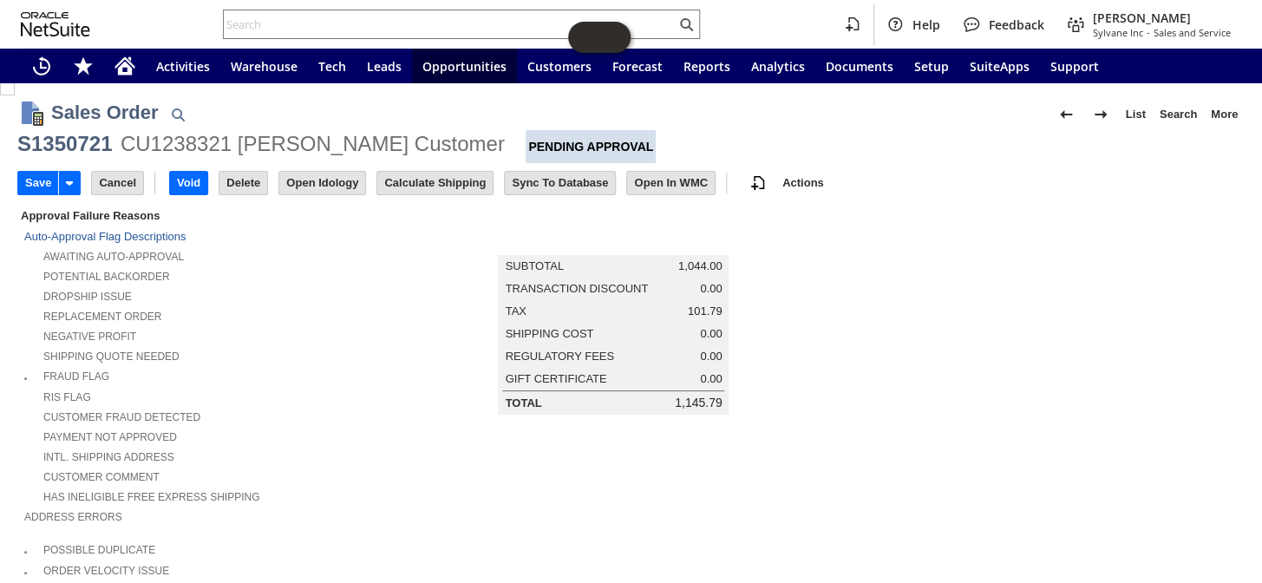
scroll to position [0, 0]
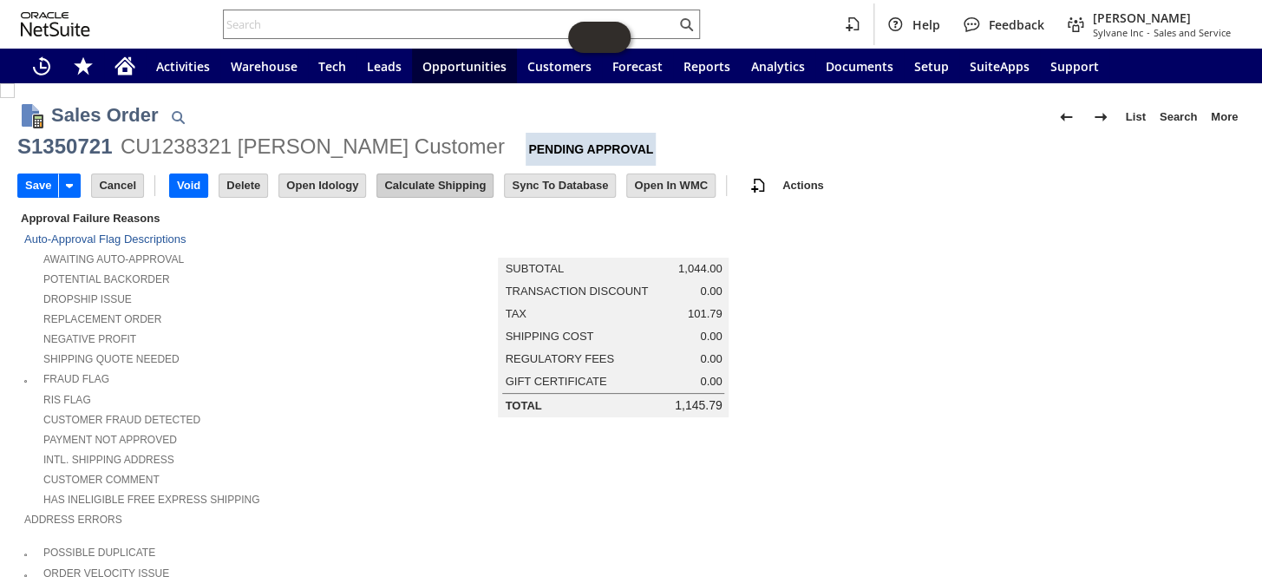
click at [409, 189] on input "Calculate Shipping" at bounding box center [434, 185] width 115 height 23
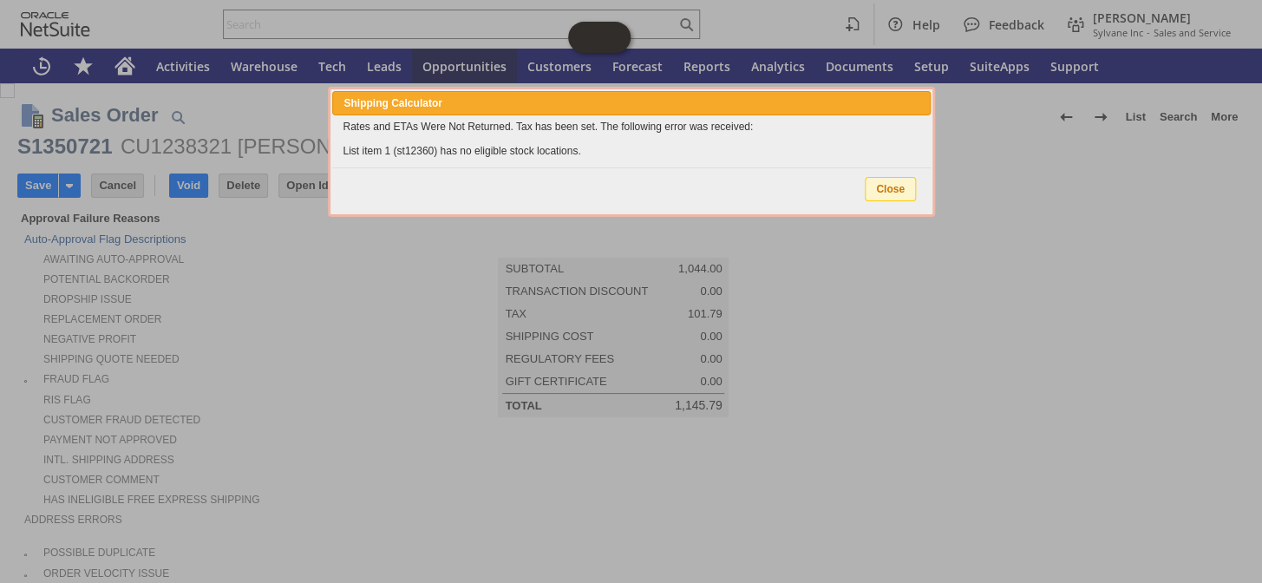
type input "Add"
type input "Copy Previous"
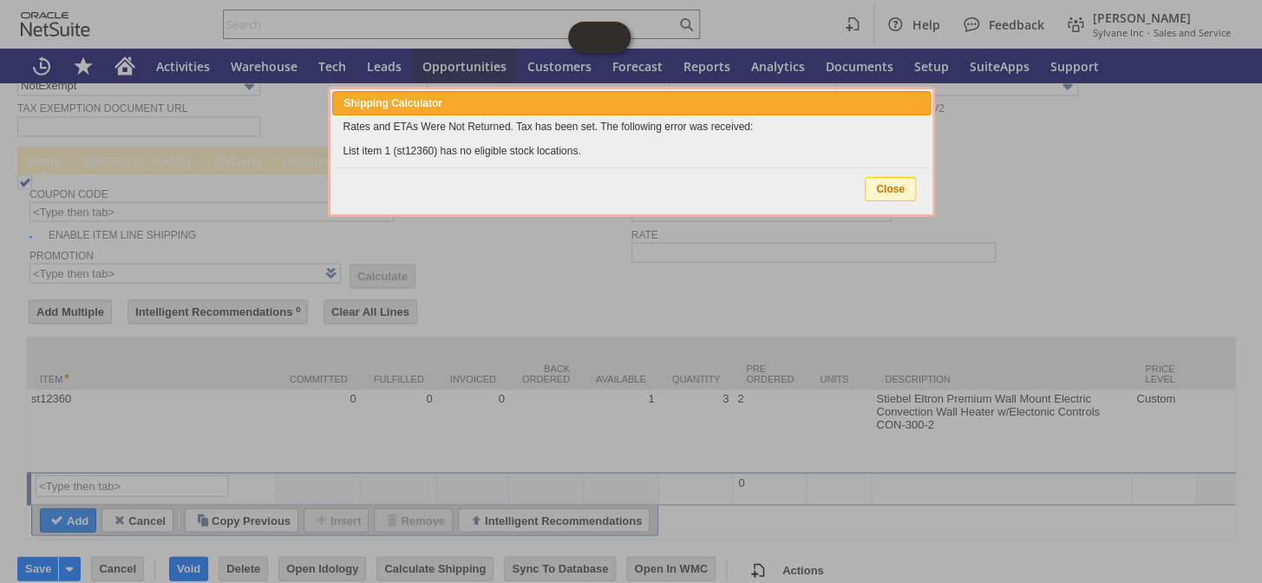
click at [872, 185] on span "Close" at bounding box center [889, 189] width 49 height 23
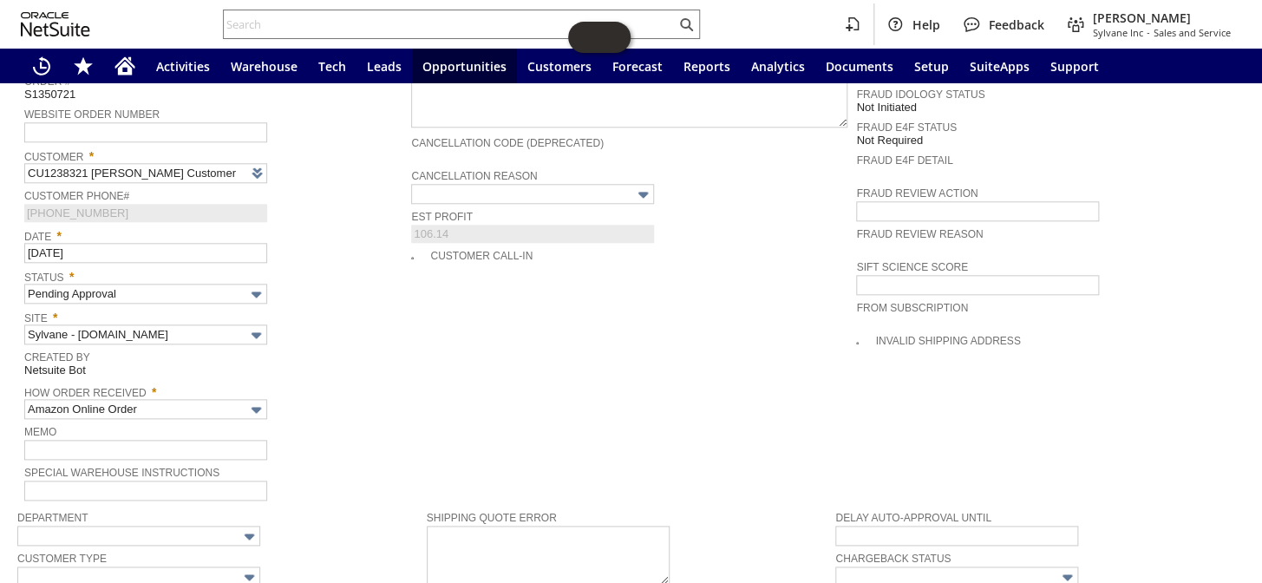
scroll to position [798, 0]
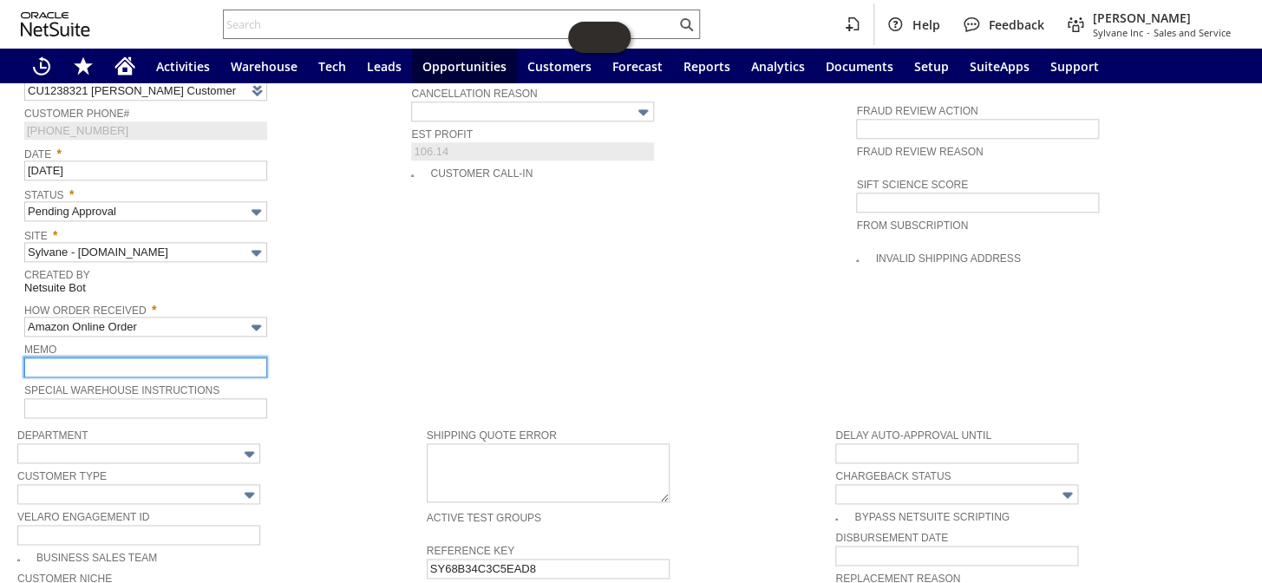
click at [94, 357] on input "text" at bounding box center [145, 367] width 243 height 20
click at [121, 357] on input "says-" at bounding box center [145, 367] width 243 height 20
paste input "List item 1 (st12360) has no eligible stock locations."
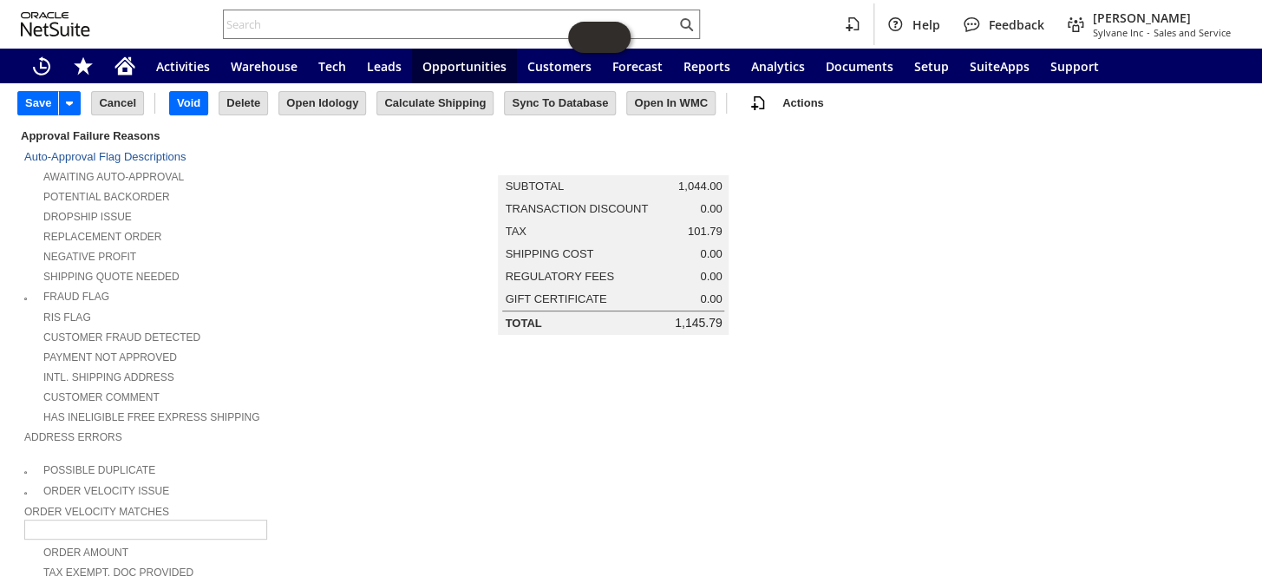
scroll to position [0, 0]
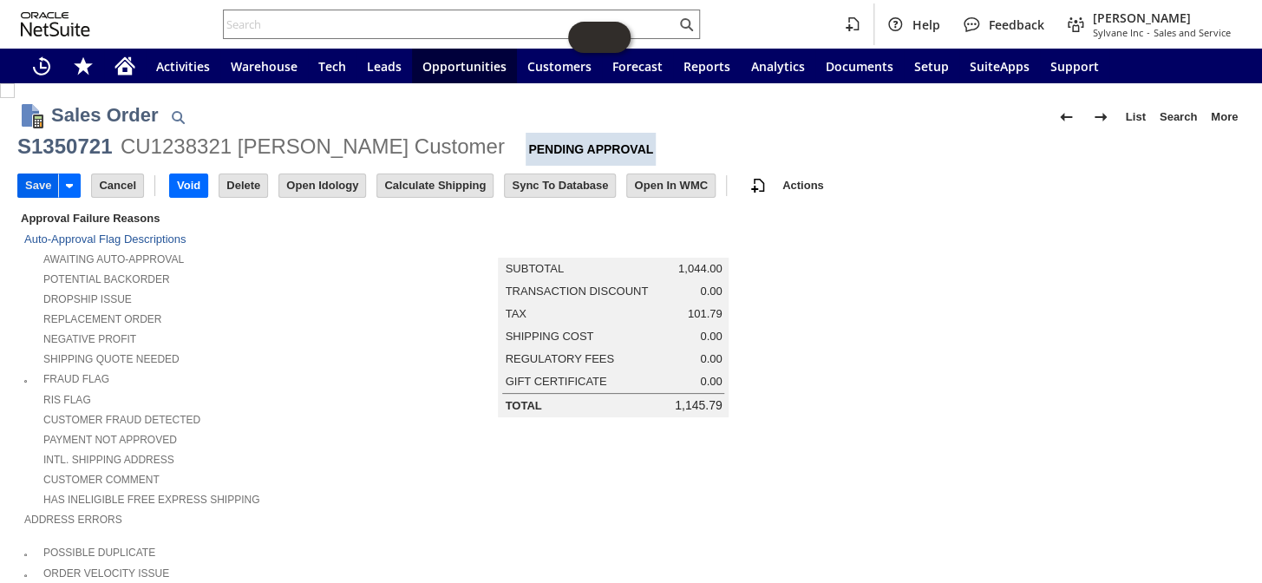
type input "says- List item 1 (st12360) has no eligible stock locations."
click at [39, 186] on input "Save" at bounding box center [38, 185] width 40 height 23
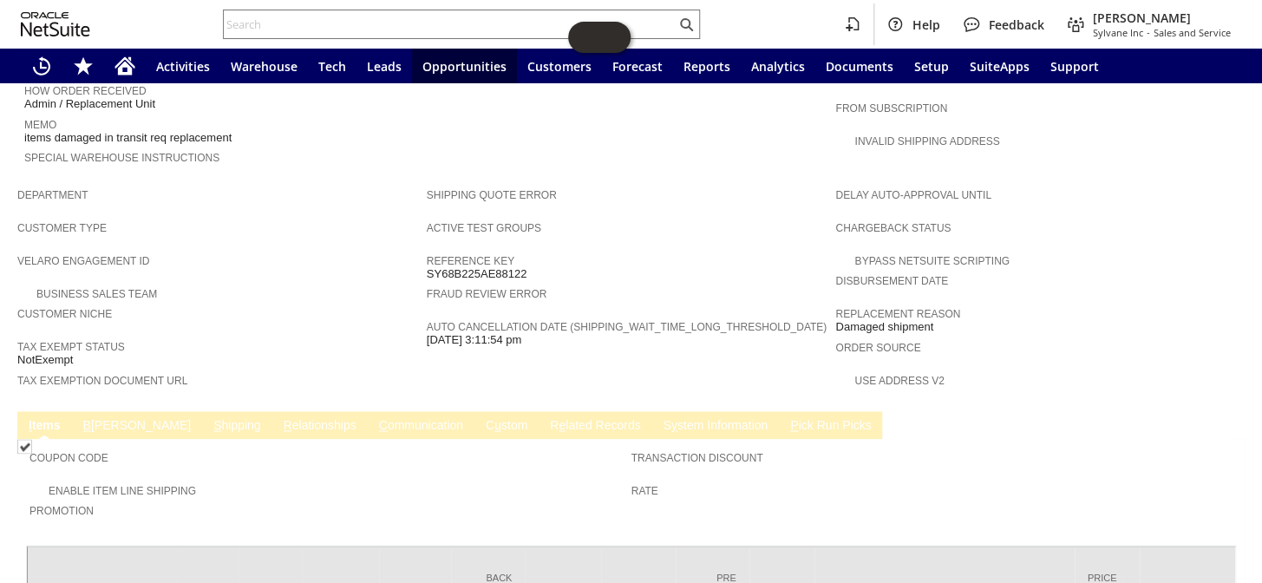
scroll to position [659, 0]
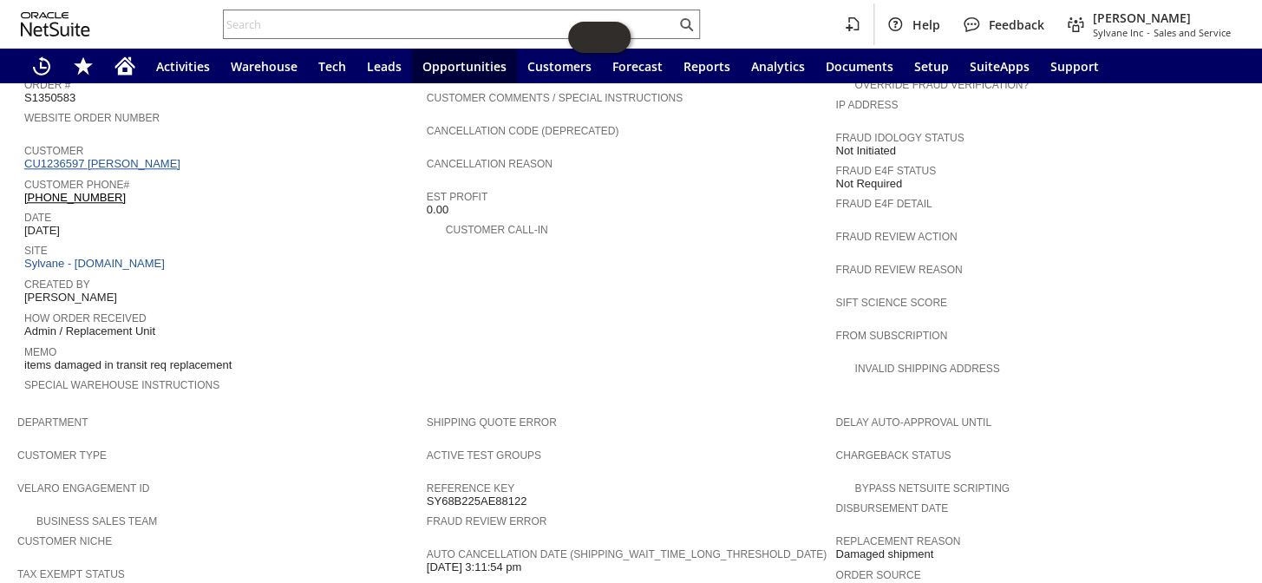
click at [134, 157] on link "CU1236597 [PERSON_NAME]" at bounding box center [104, 163] width 160 height 13
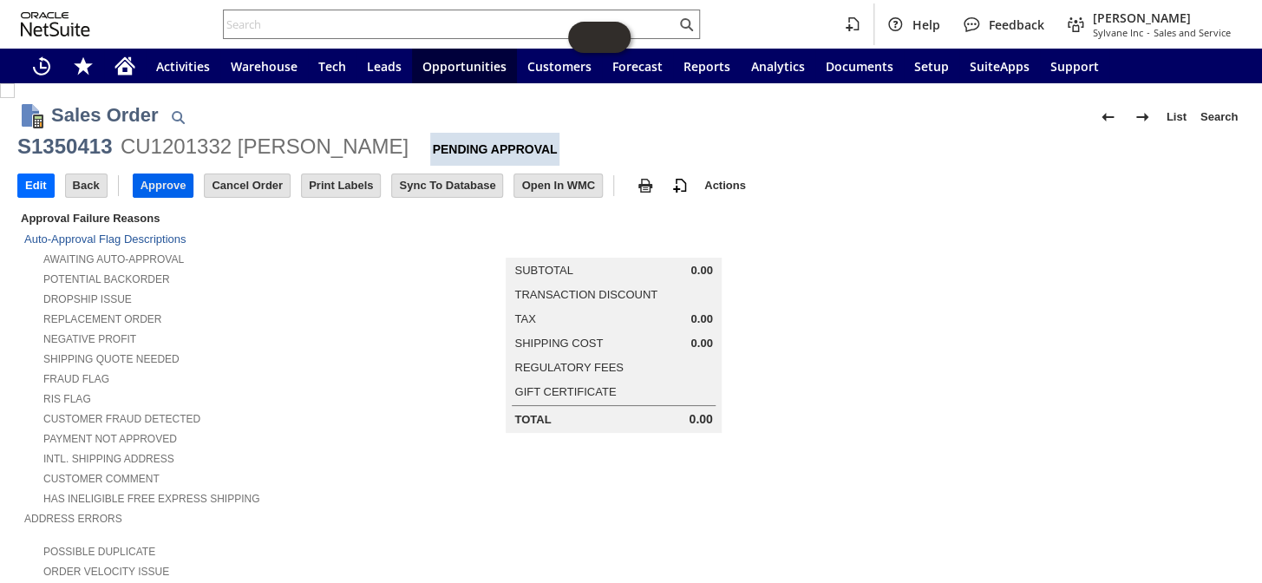
click at [168, 184] on input "Approve" at bounding box center [164, 185] width 60 height 23
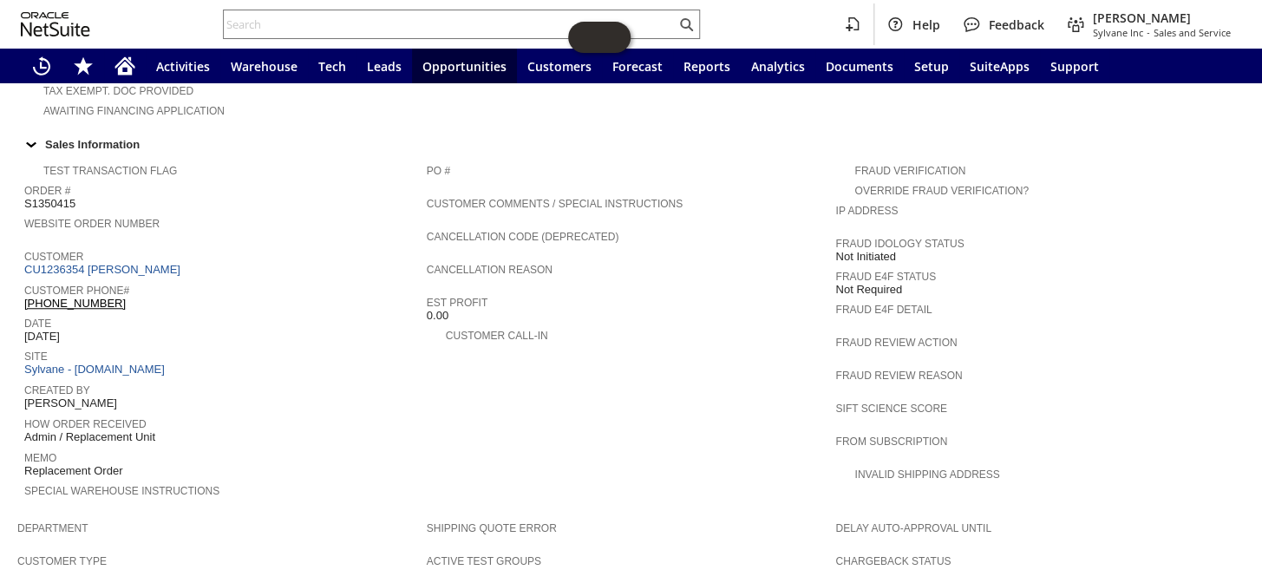
scroll to position [552, 0]
click at [121, 264] on link "CU1236354 [PERSON_NAME]" at bounding box center [104, 270] width 160 height 13
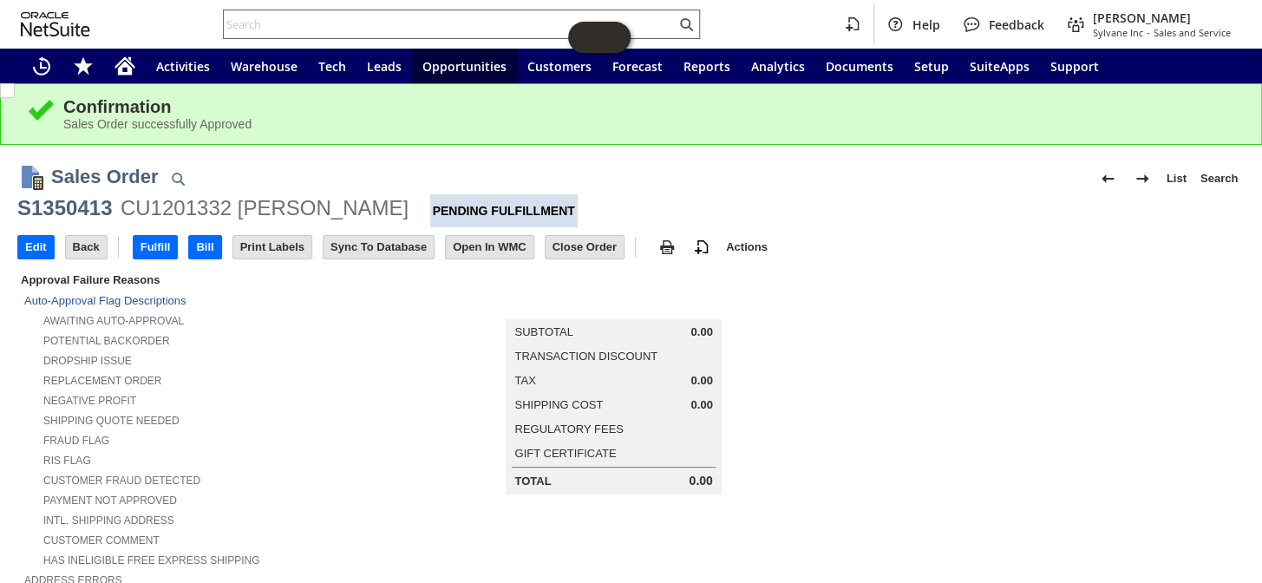
click at [295, 31] on input "text" at bounding box center [450, 24] width 452 height 21
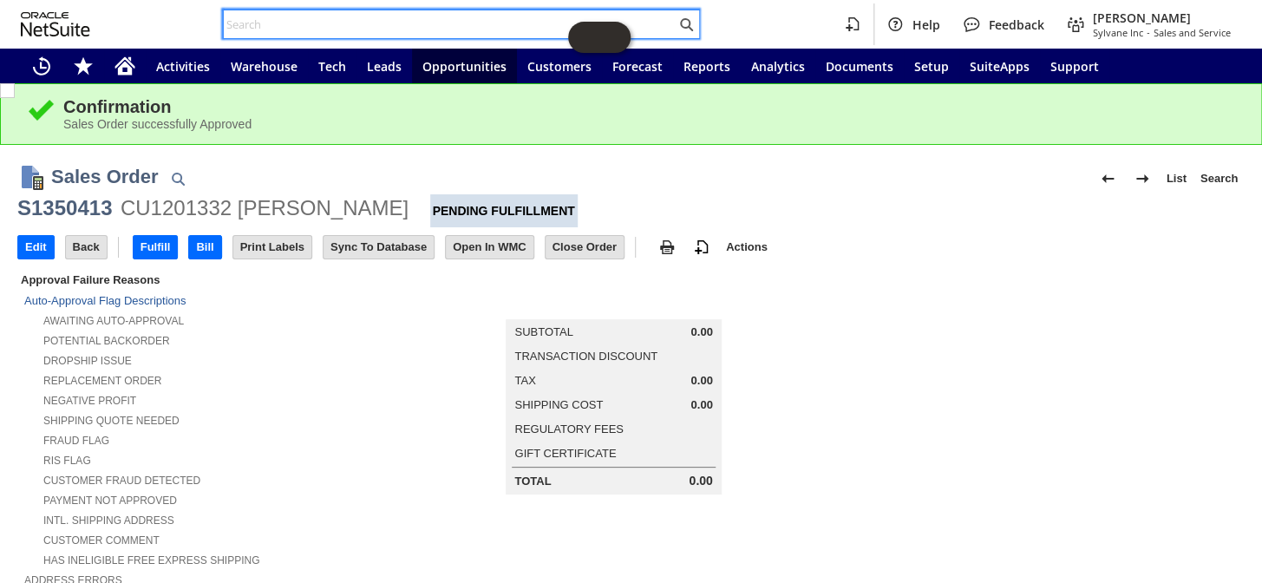
paste input "S1350328"
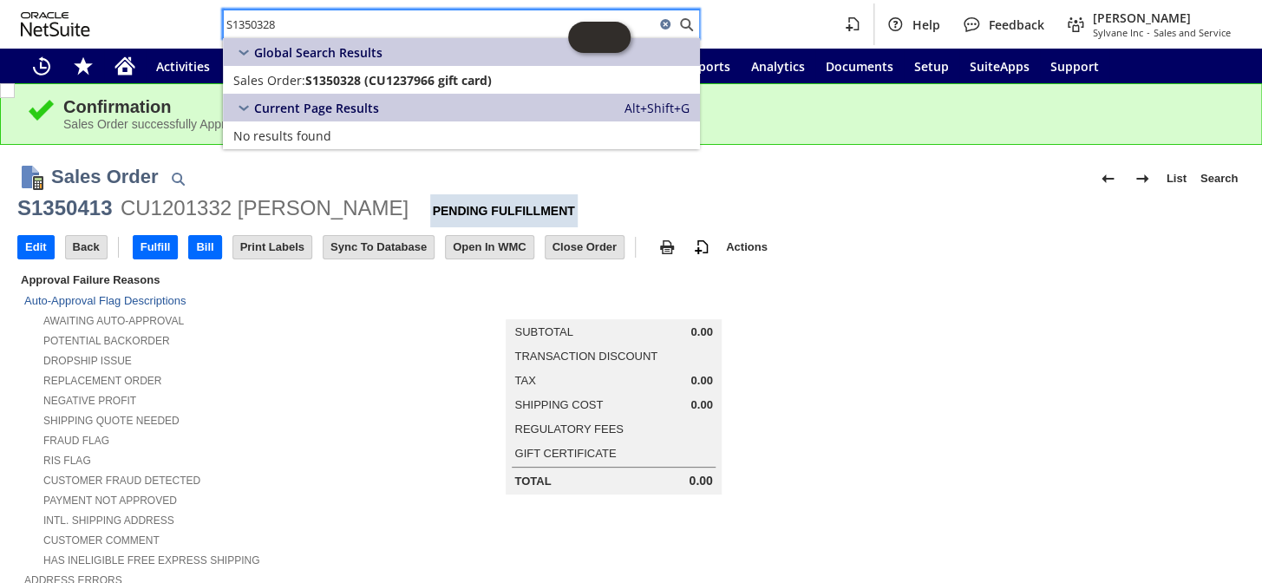
type input "S1350328"
click at [320, 64] on div "Global Search Results" at bounding box center [461, 52] width 477 height 28
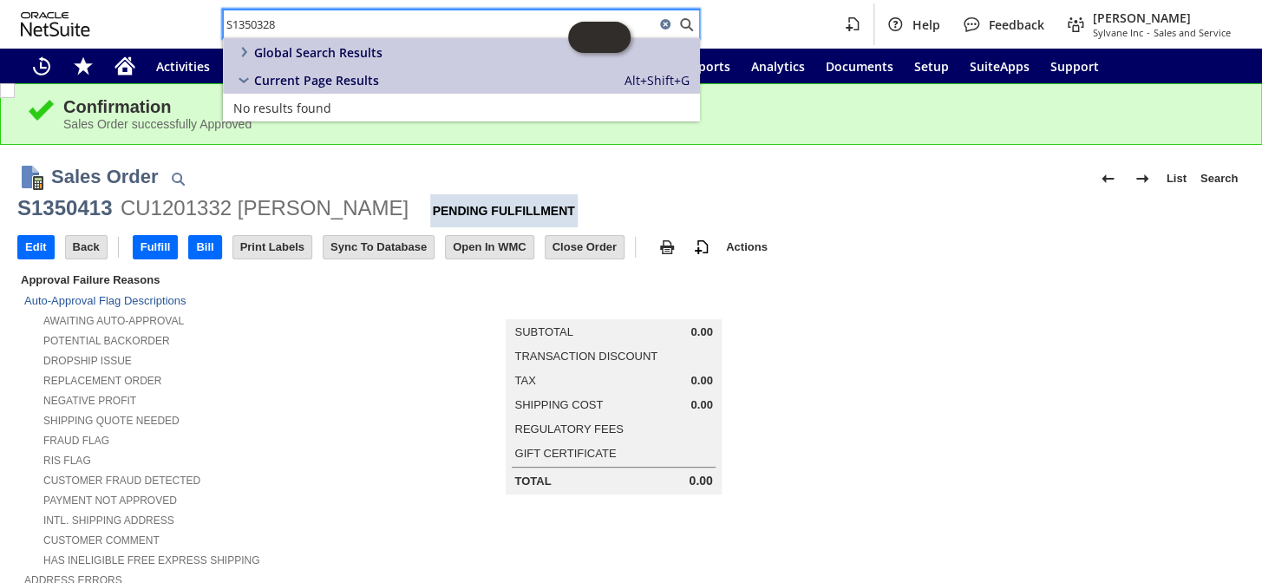
click at [307, 22] on input "S1350328" at bounding box center [439, 24] width 431 height 21
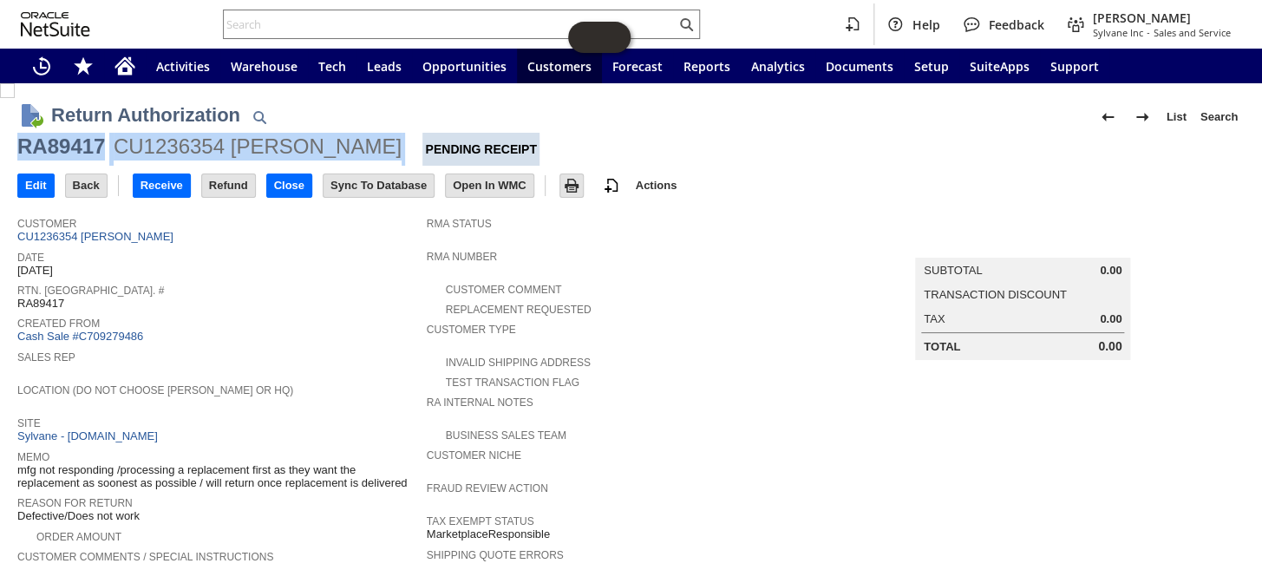
drag, startPoint x: 365, startPoint y: 141, endPoint x: 13, endPoint y: 150, distance: 352.2
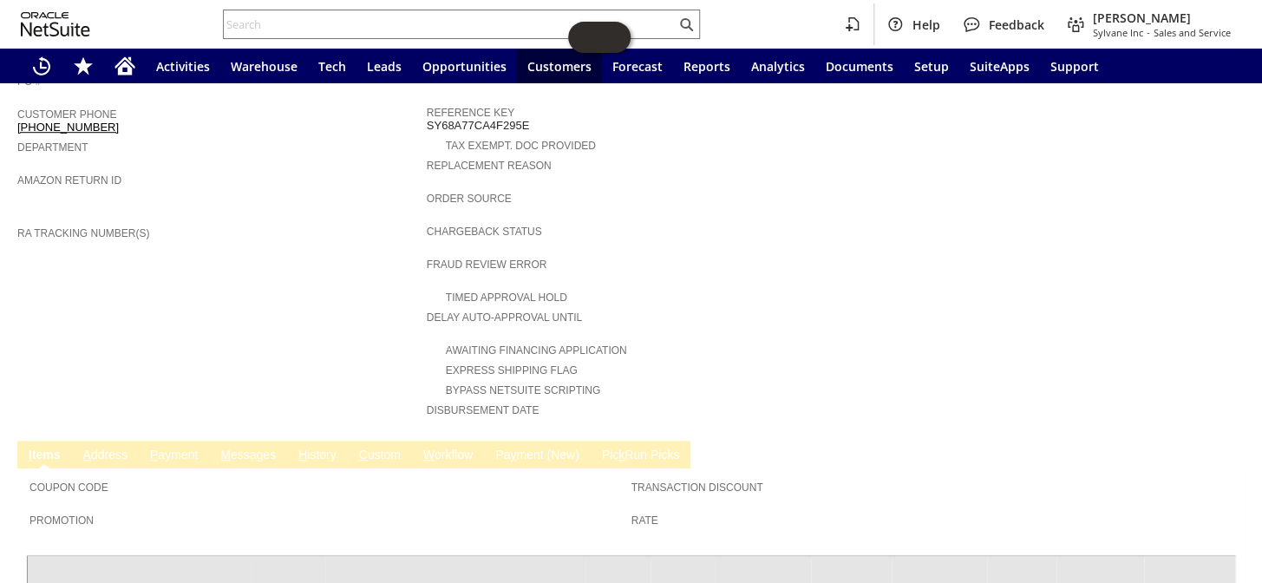
scroll to position [362, 0]
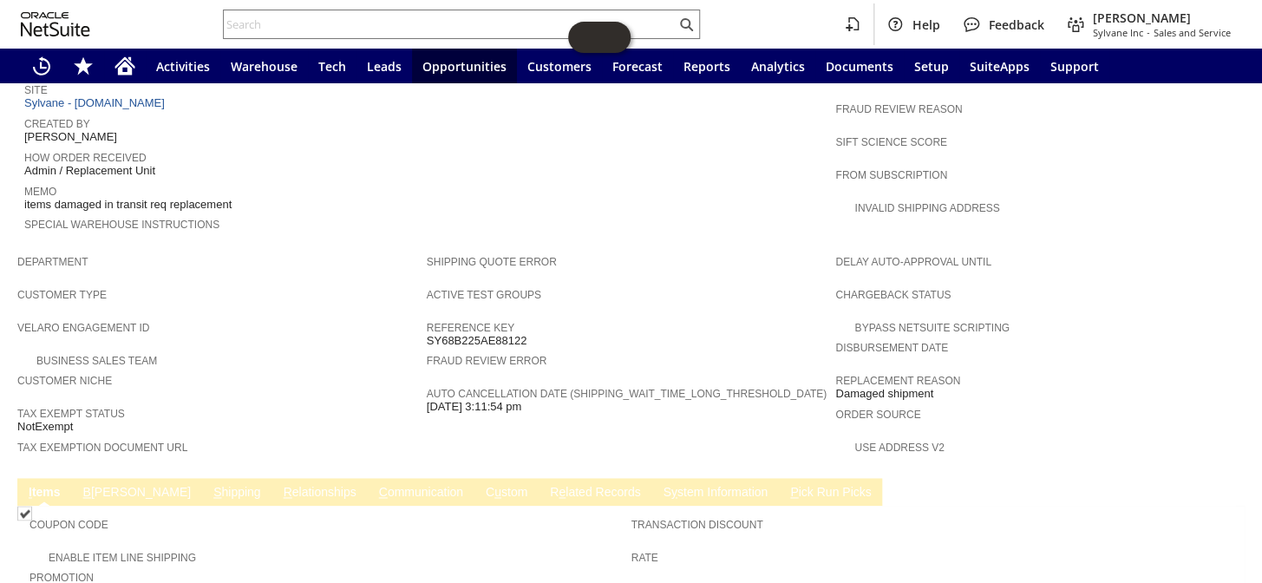
scroll to position [659, 0]
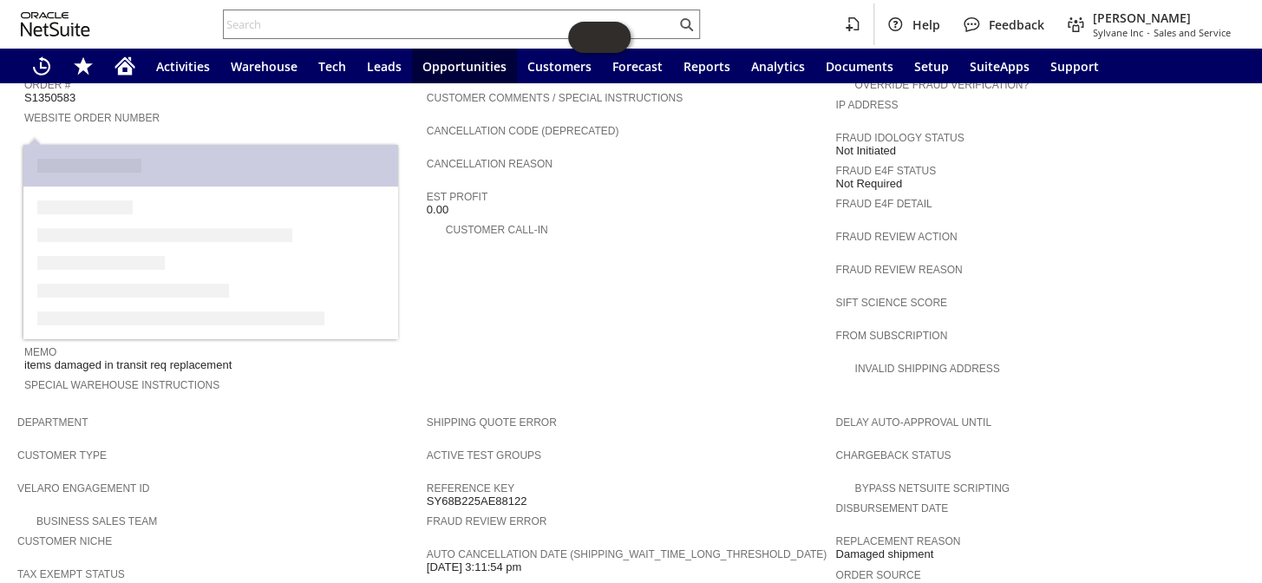
click at [129, 157] on link "CU1236597 Geraldine Morse" at bounding box center [104, 163] width 160 height 13
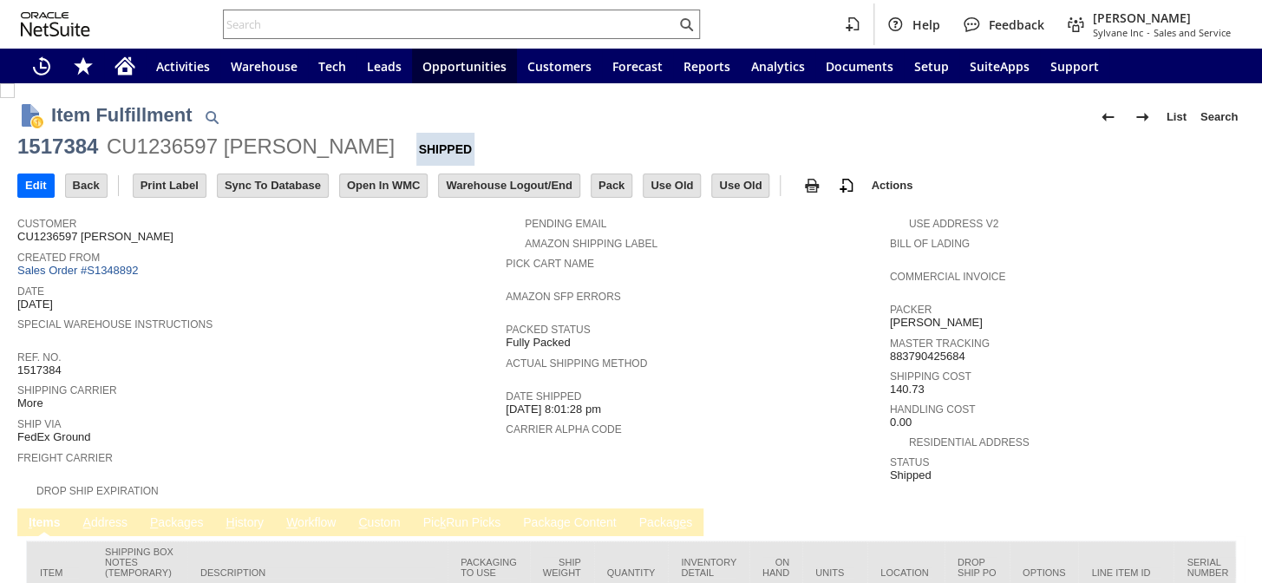
scroll to position [116, 0]
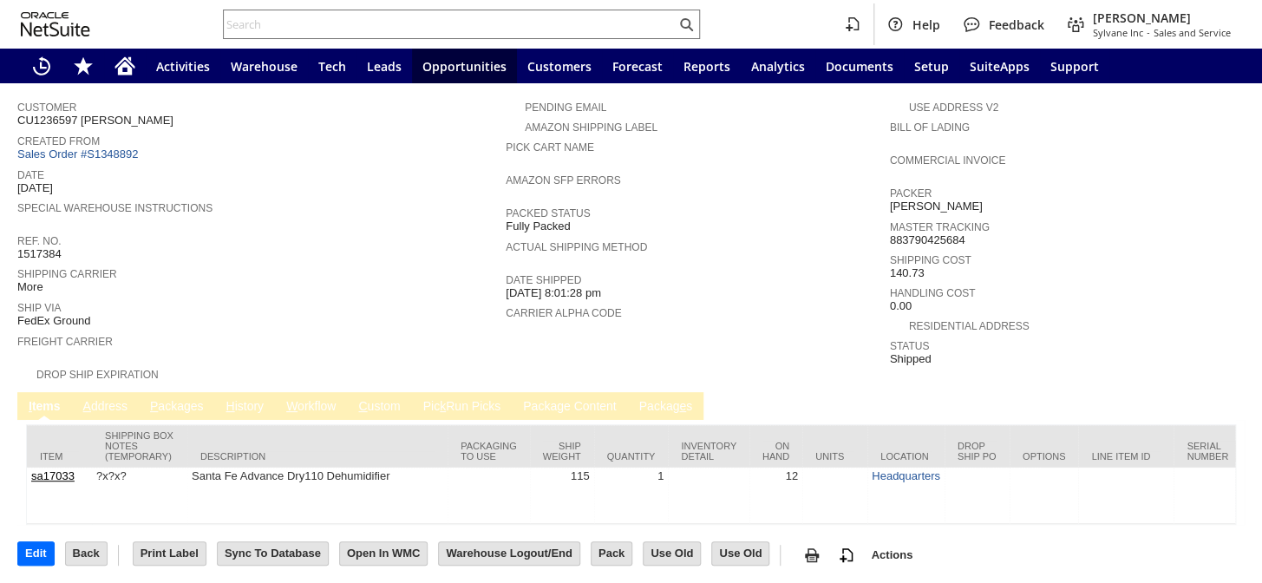
click at [185, 399] on link "P ackages" at bounding box center [177, 407] width 62 height 16
click at [178, 399] on link "P ackages" at bounding box center [177, 407] width 62 height 16
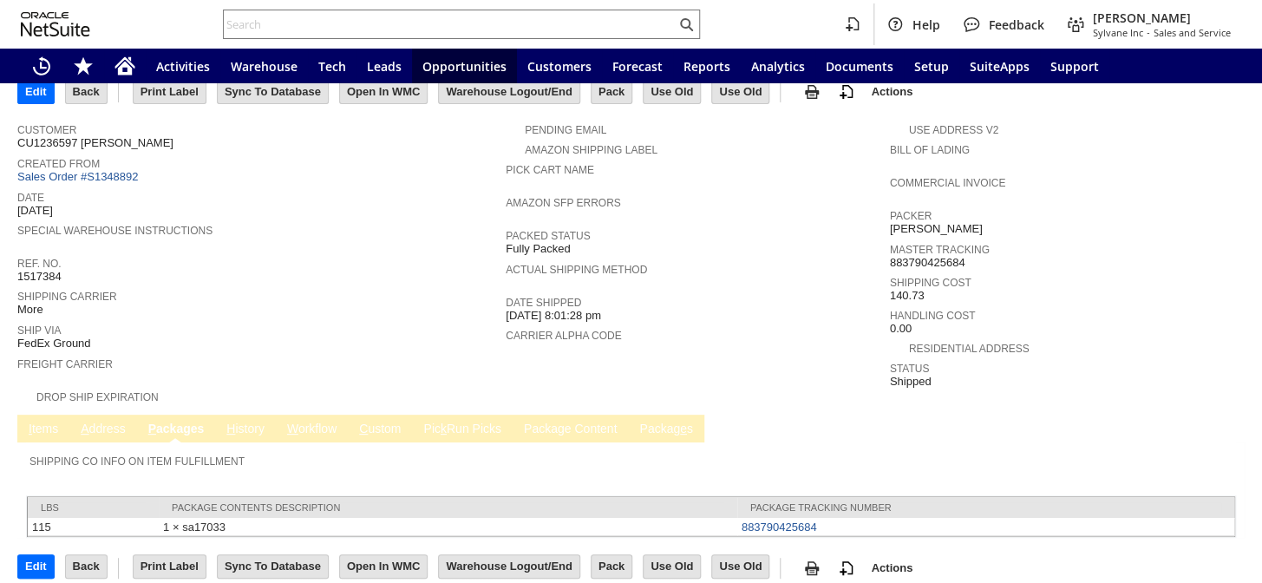
scroll to position [93, 0]
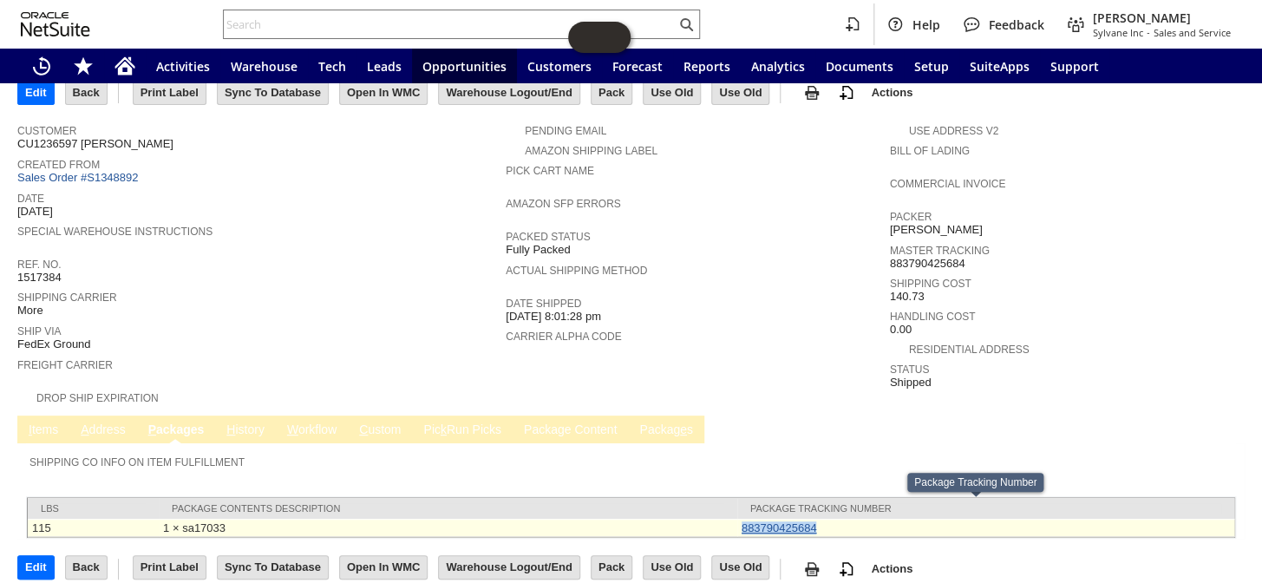
drag, startPoint x: 820, startPoint y: 511, endPoint x: 737, endPoint y: 508, distance: 83.3
click at [737, 519] on td "883790425684" at bounding box center [985, 528] width 497 height 18
copy link "883790425684"
click at [766, 521] on link "883790425684" at bounding box center [778, 527] width 75 height 13
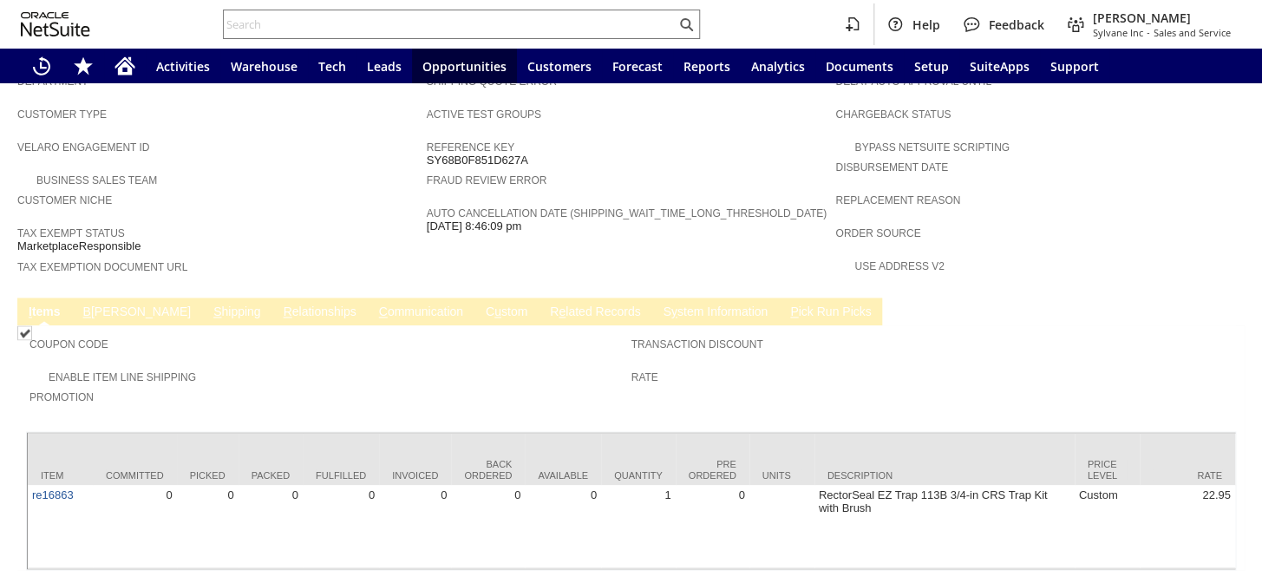
click at [658, 304] on link "S y stem Information" at bounding box center [715, 312] width 114 height 16
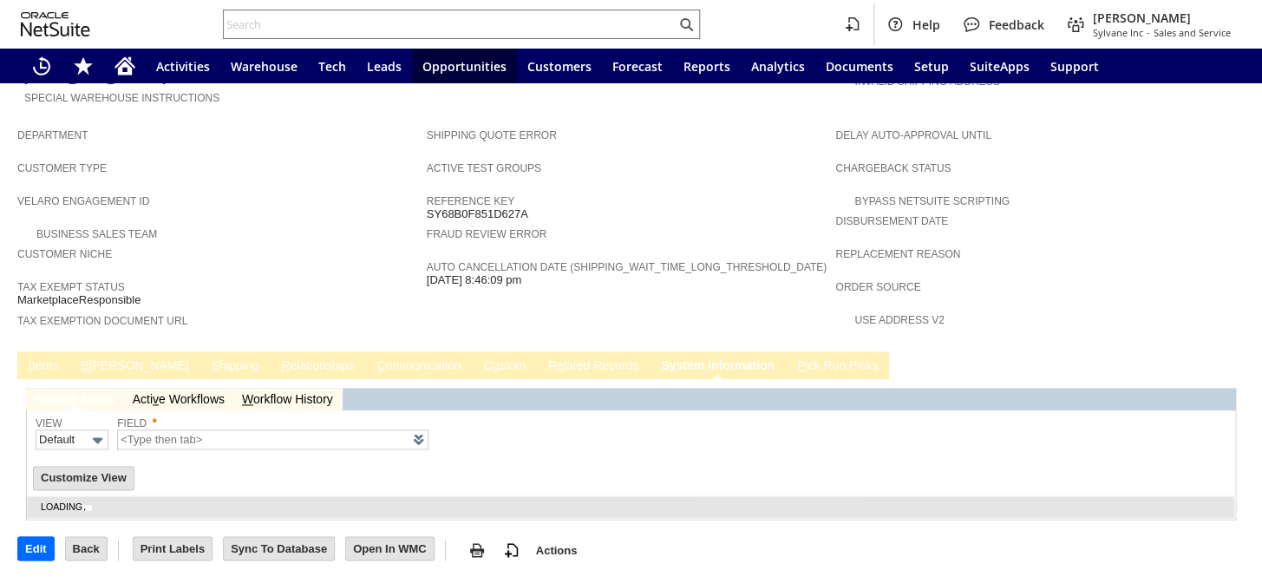
scroll to position [892, 0]
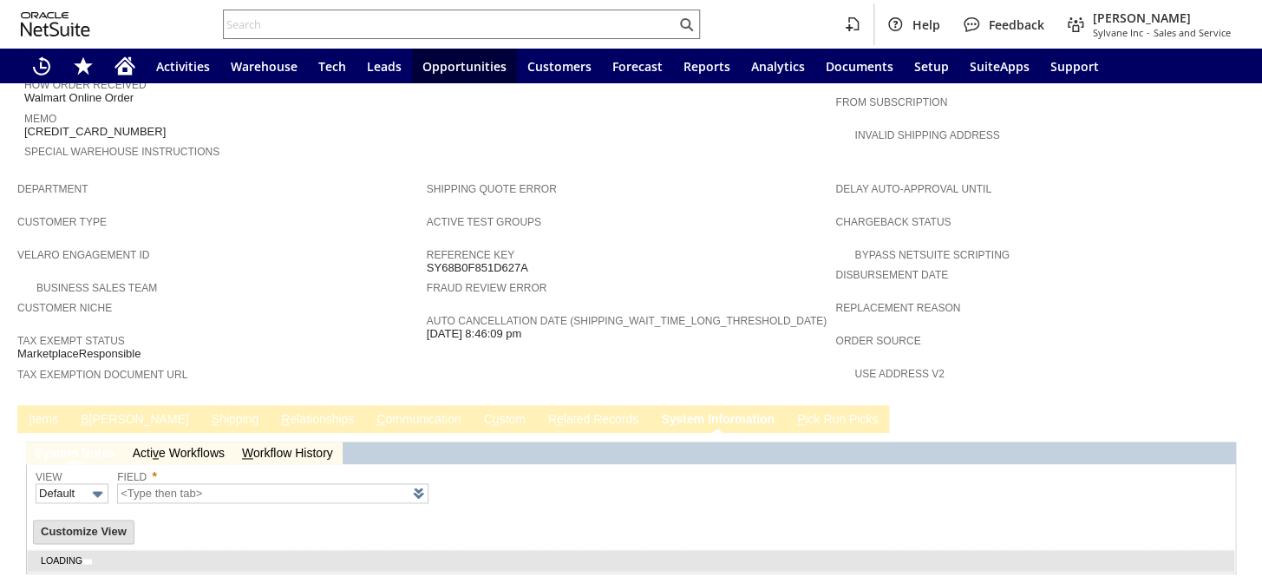
type input "1 to 25 of 82"
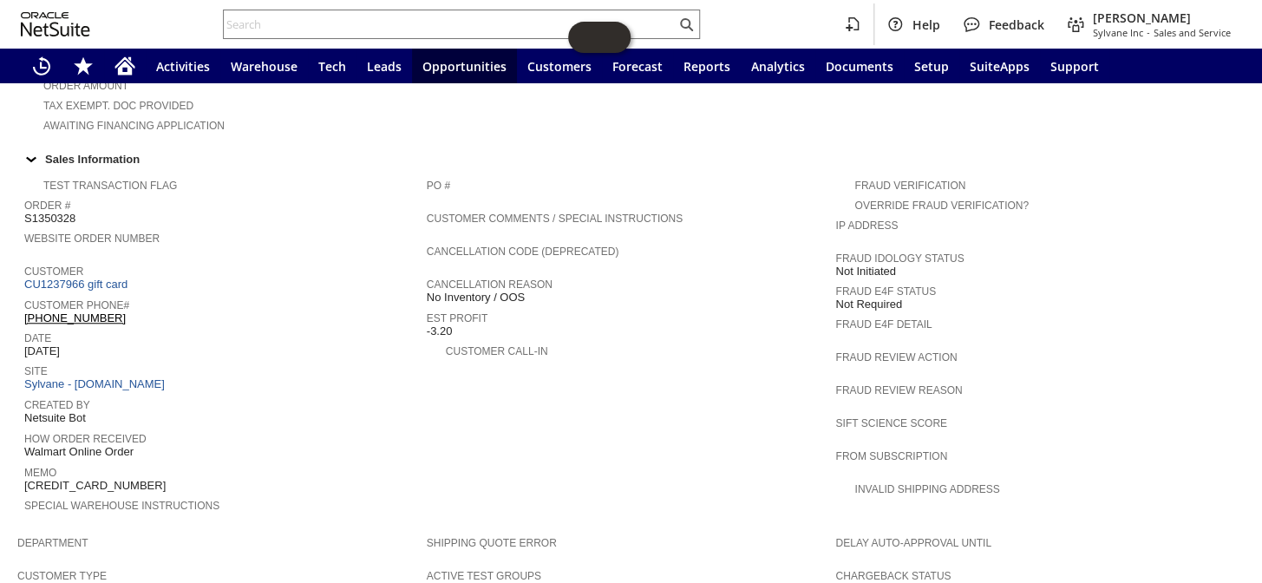
scroll to position [527, 0]
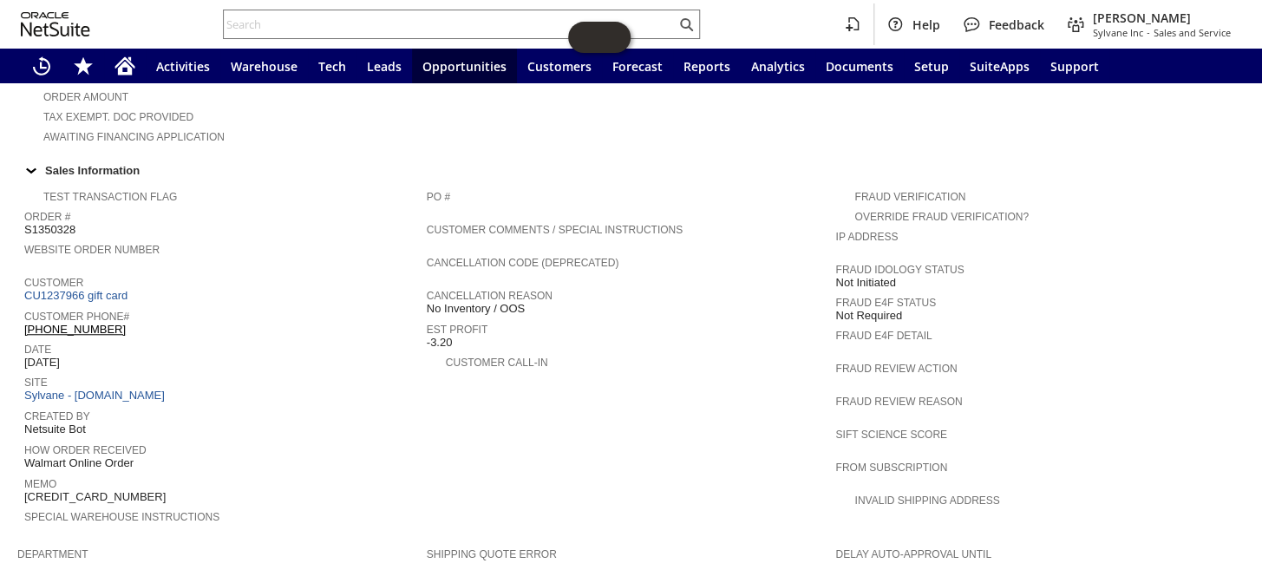
drag, startPoint x: 119, startPoint y: 452, endPoint x: 25, endPoint y: 454, distance: 93.7
click at [25, 473] on div "Memo [CREDIT_CARD_NUMBER]" at bounding box center [221, 488] width 394 height 31
copy span "[CREDIT_CARD_NUMBER]"
click at [329, 21] on input "text" at bounding box center [450, 24] width 452 height 21
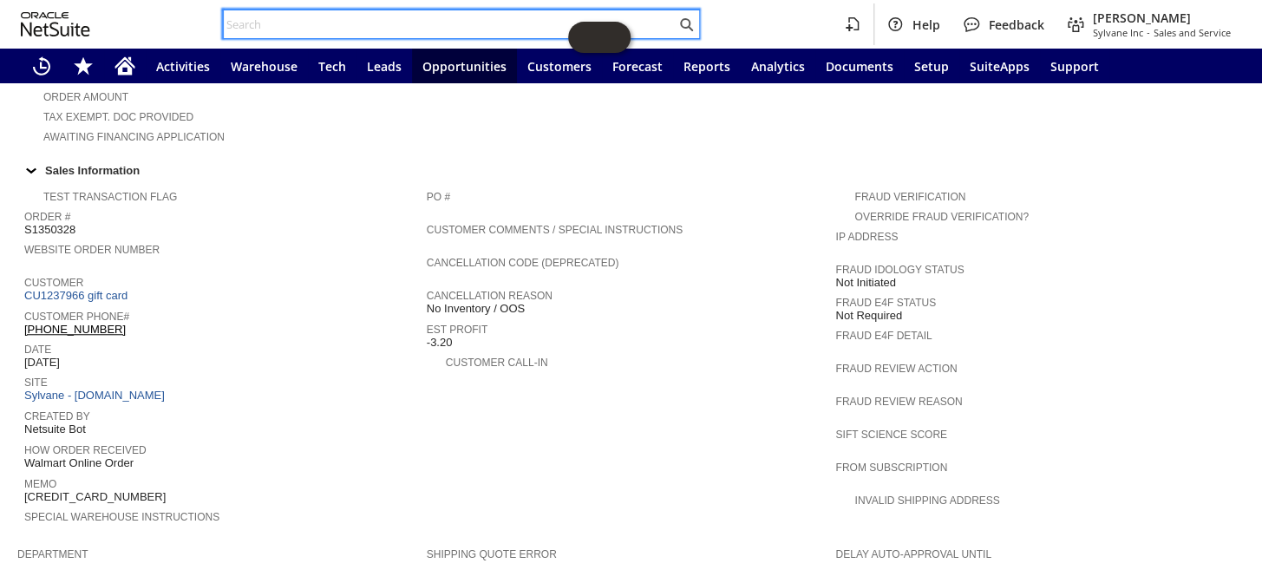
paste input "P218765"
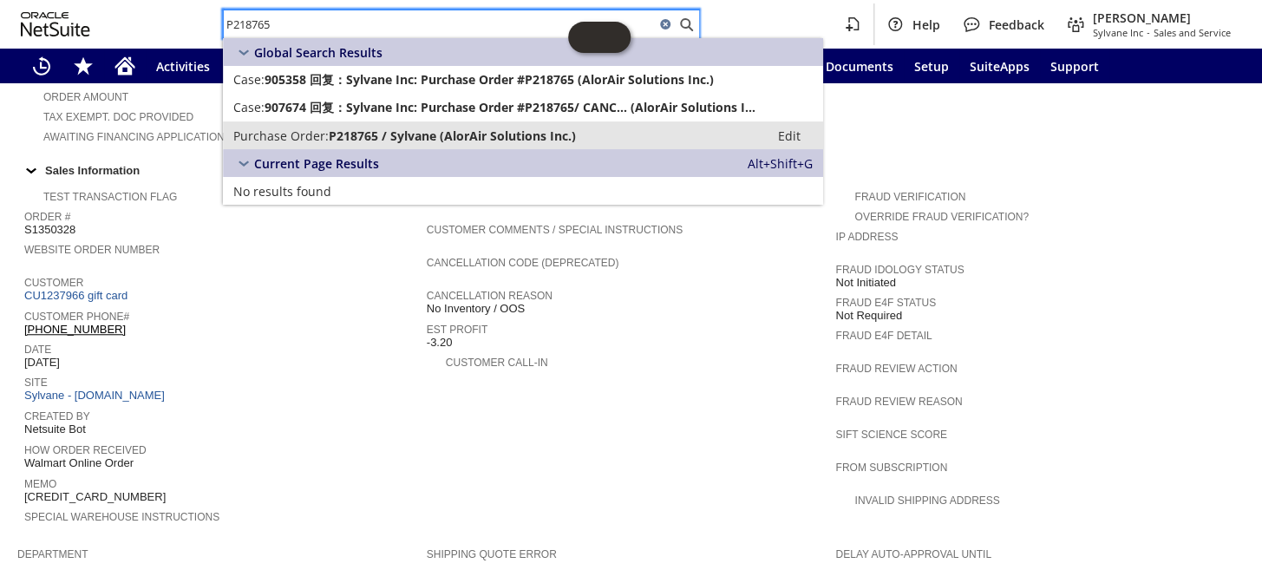
type input "P218765"
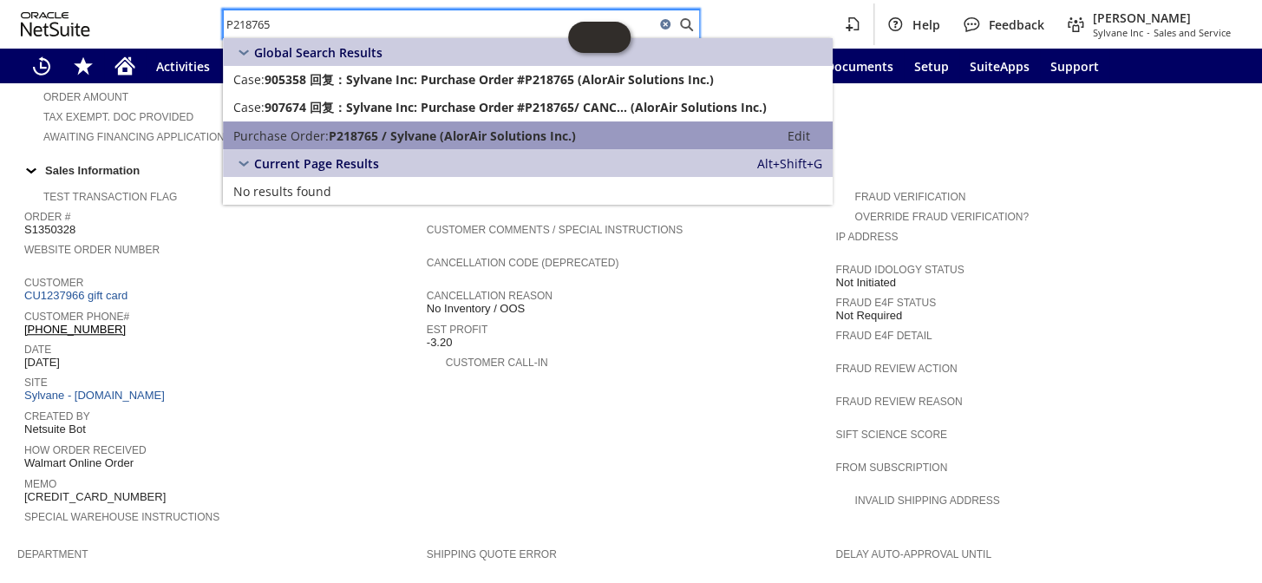
click at [377, 139] on span "P218765 / Sylvane (AlorAir Solutions Inc.)" at bounding box center [452, 135] width 247 height 16
